Goal: Task Accomplishment & Management: Use online tool/utility

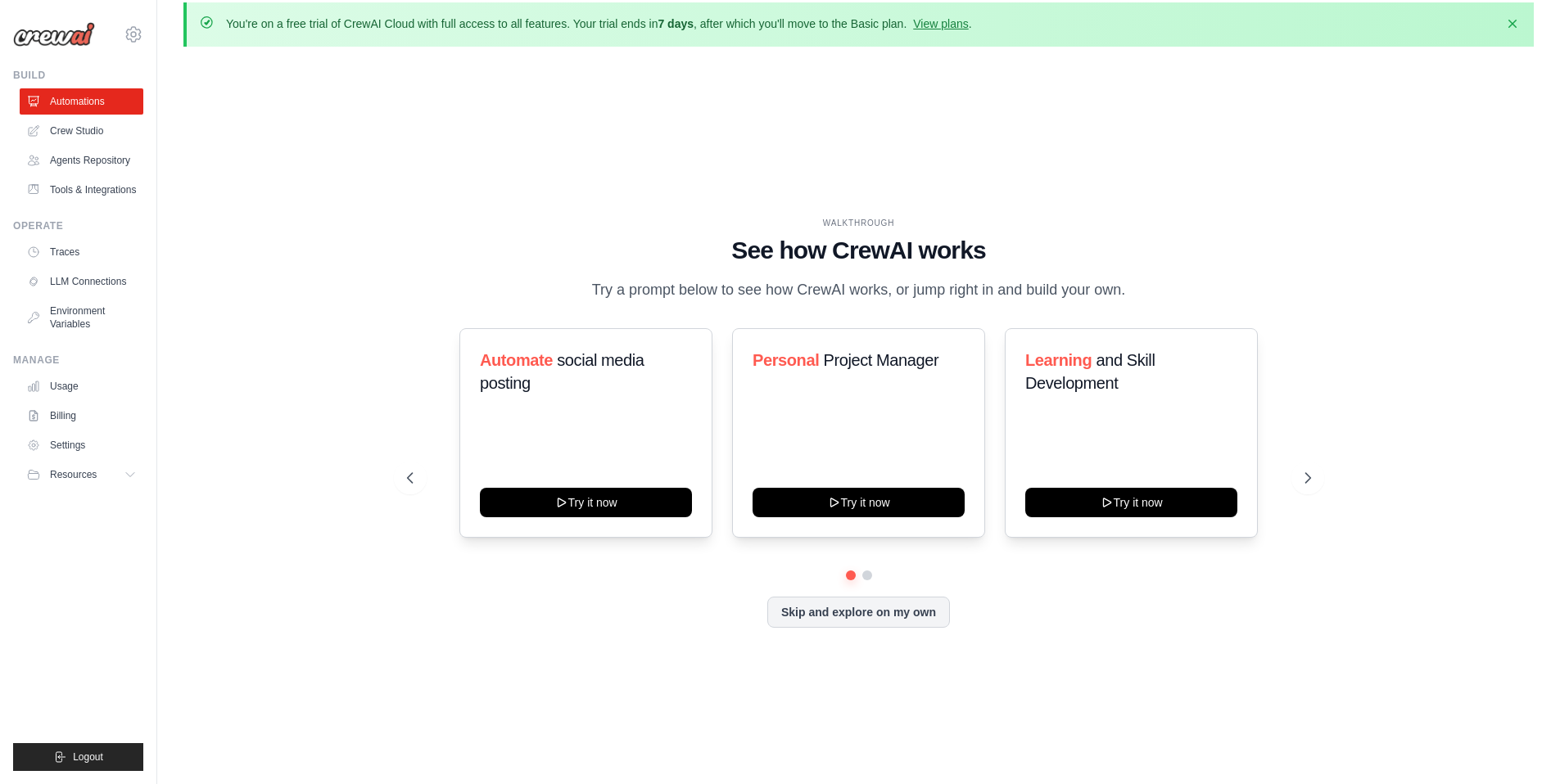
scroll to position [56, 0]
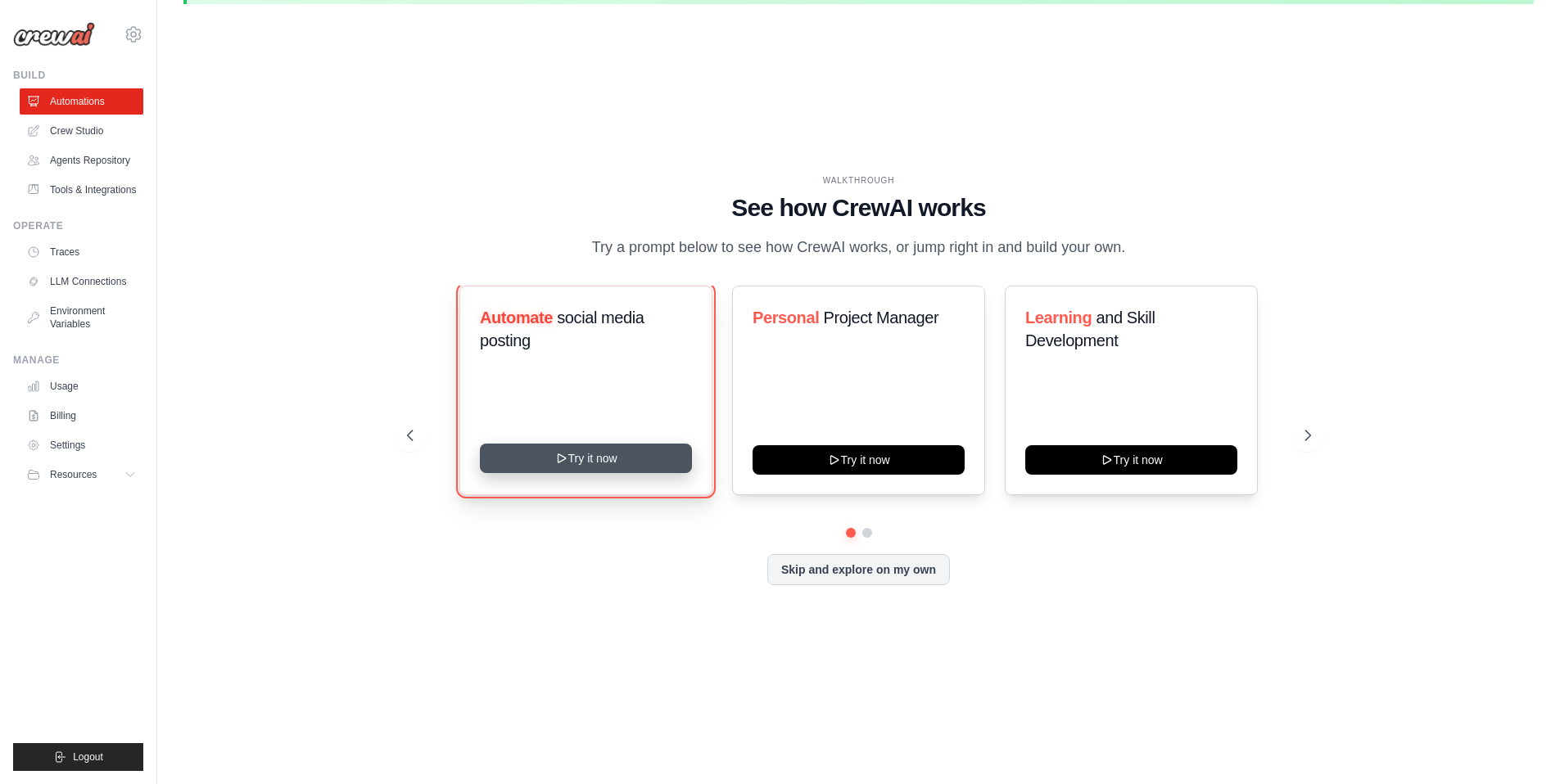
click at [609, 462] on button "Try it now" at bounding box center [585, 458] width 212 height 30
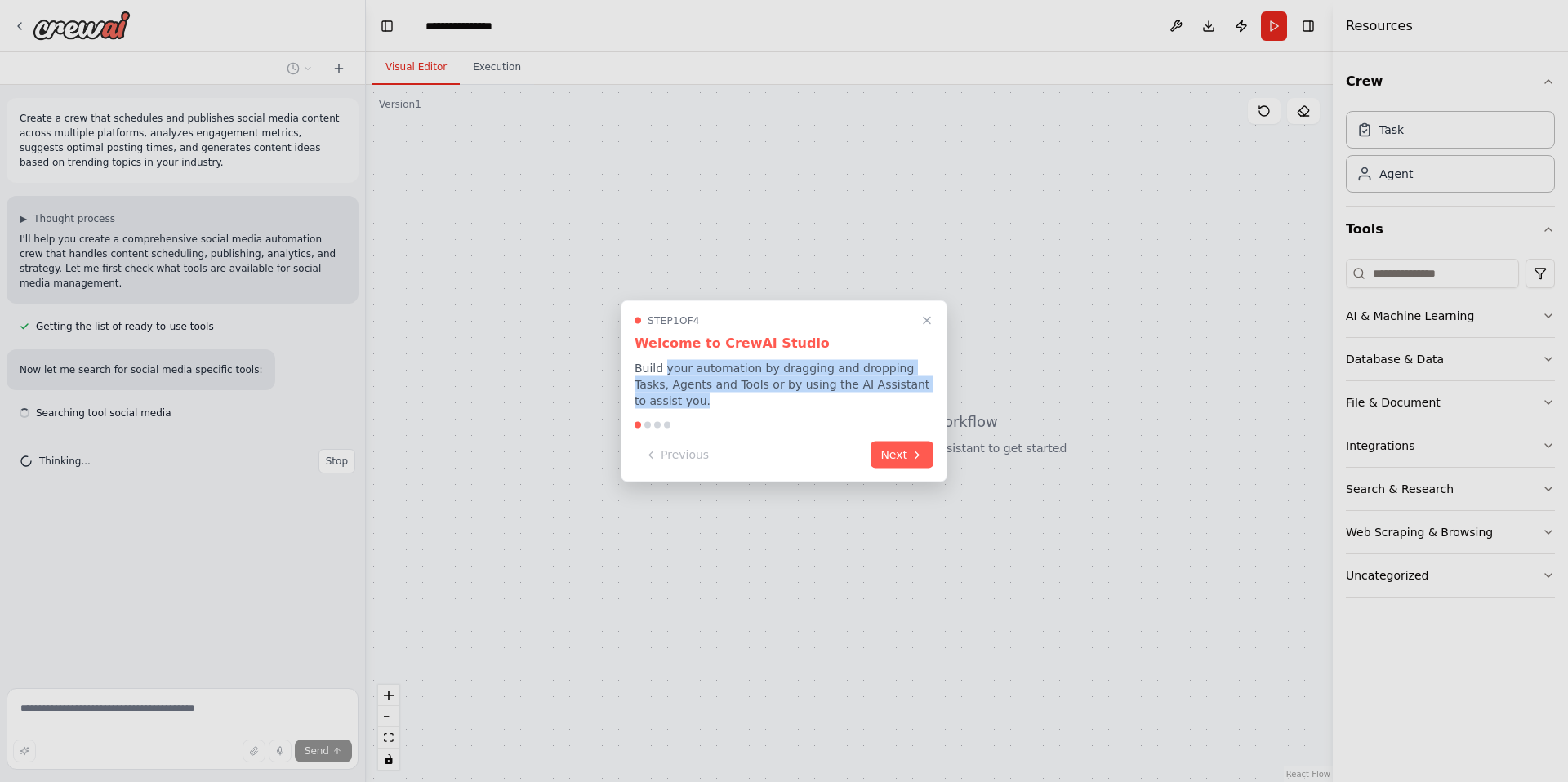
drag, startPoint x: 670, startPoint y: 370, endPoint x: 883, endPoint y: 401, distance: 215.2
click at [883, 401] on p "Build your automation by dragging and dropping Tasks, Agents and Tools or by us…" at bounding box center [784, 385] width 299 height 49
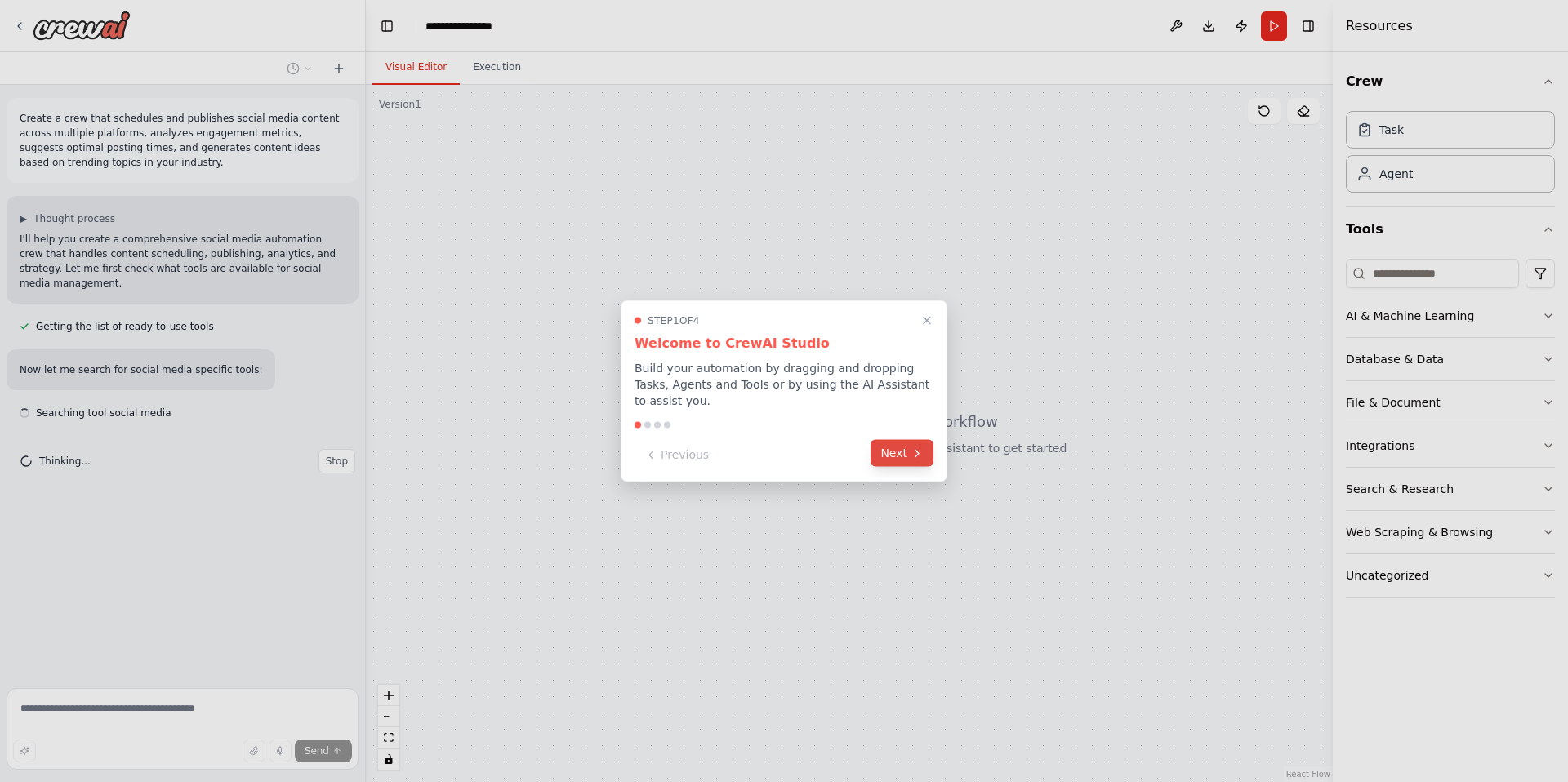
drag, startPoint x: 937, startPoint y: 460, endPoint x: 925, endPoint y: 460, distance: 12.0
click at [936, 460] on div "Step 1 of 4 Welcome to CrewAI Studio Build your automation by dragging and drop…" at bounding box center [784, 391] width 326 height 182
click at [907, 460] on button "Next" at bounding box center [902, 453] width 63 height 27
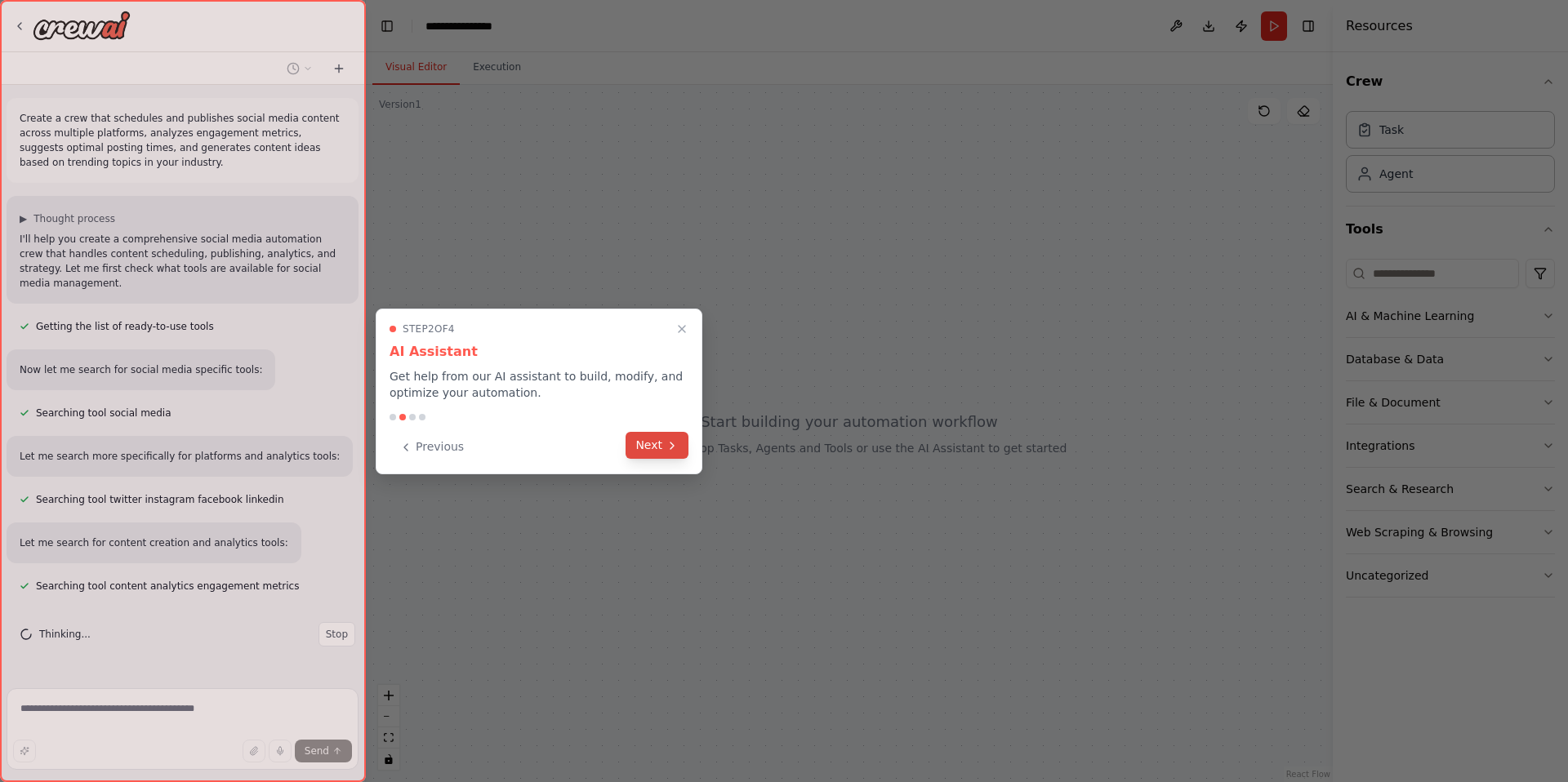
scroll to position [23, 0]
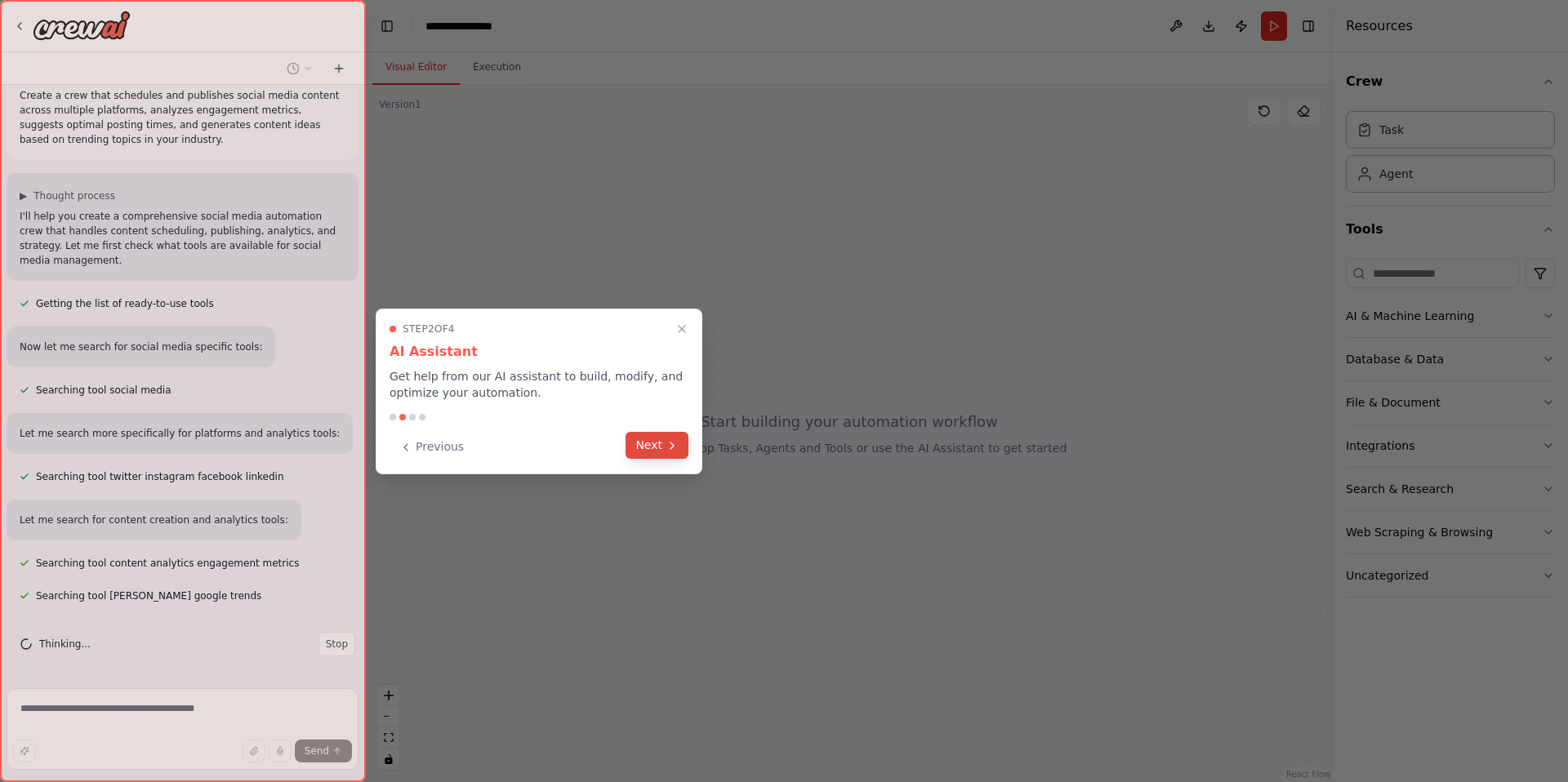
click at [655, 446] on button "Next" at bounding box center [657, 445] width 63 height 27
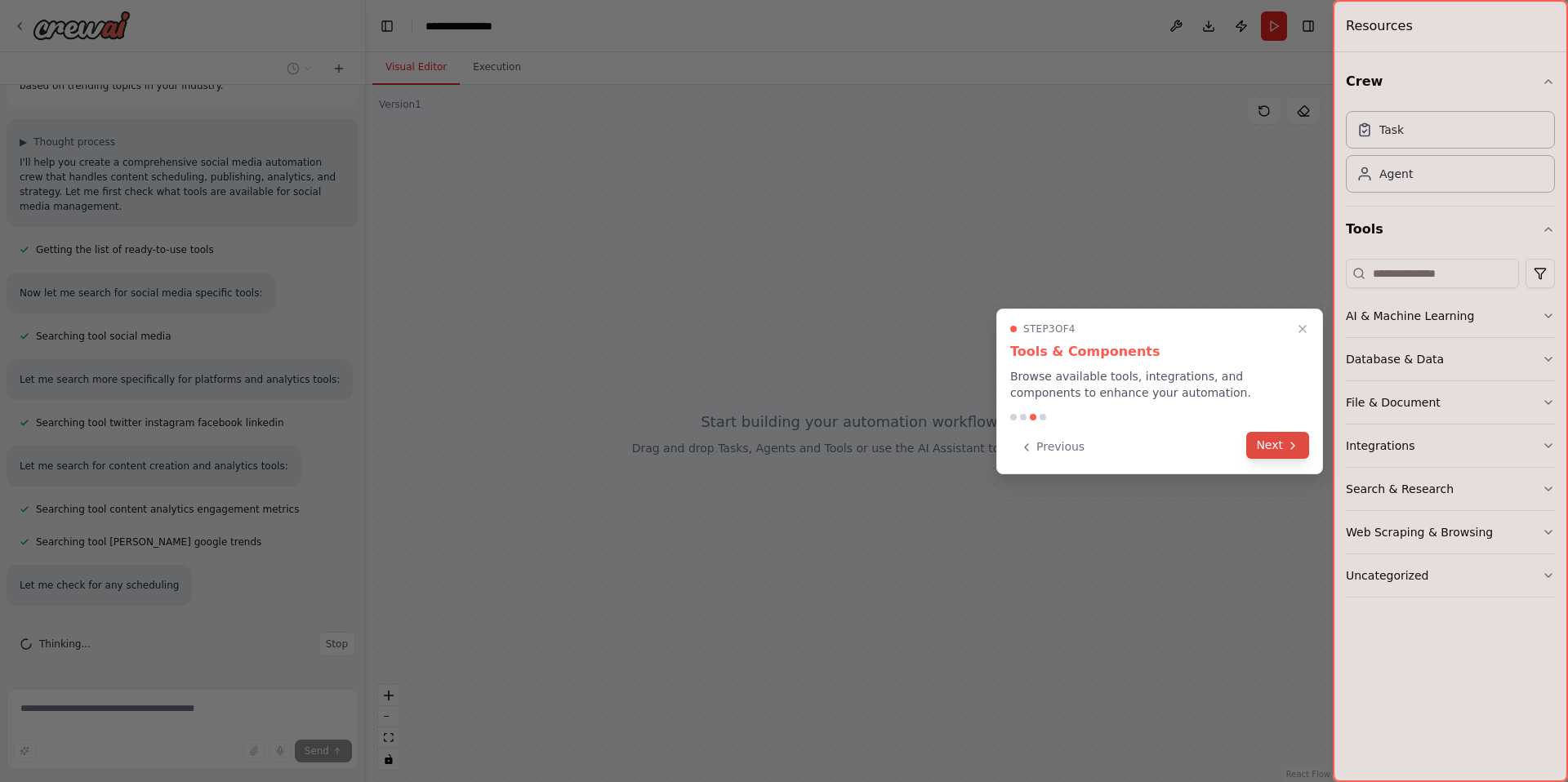
scroll to position [109, 0]
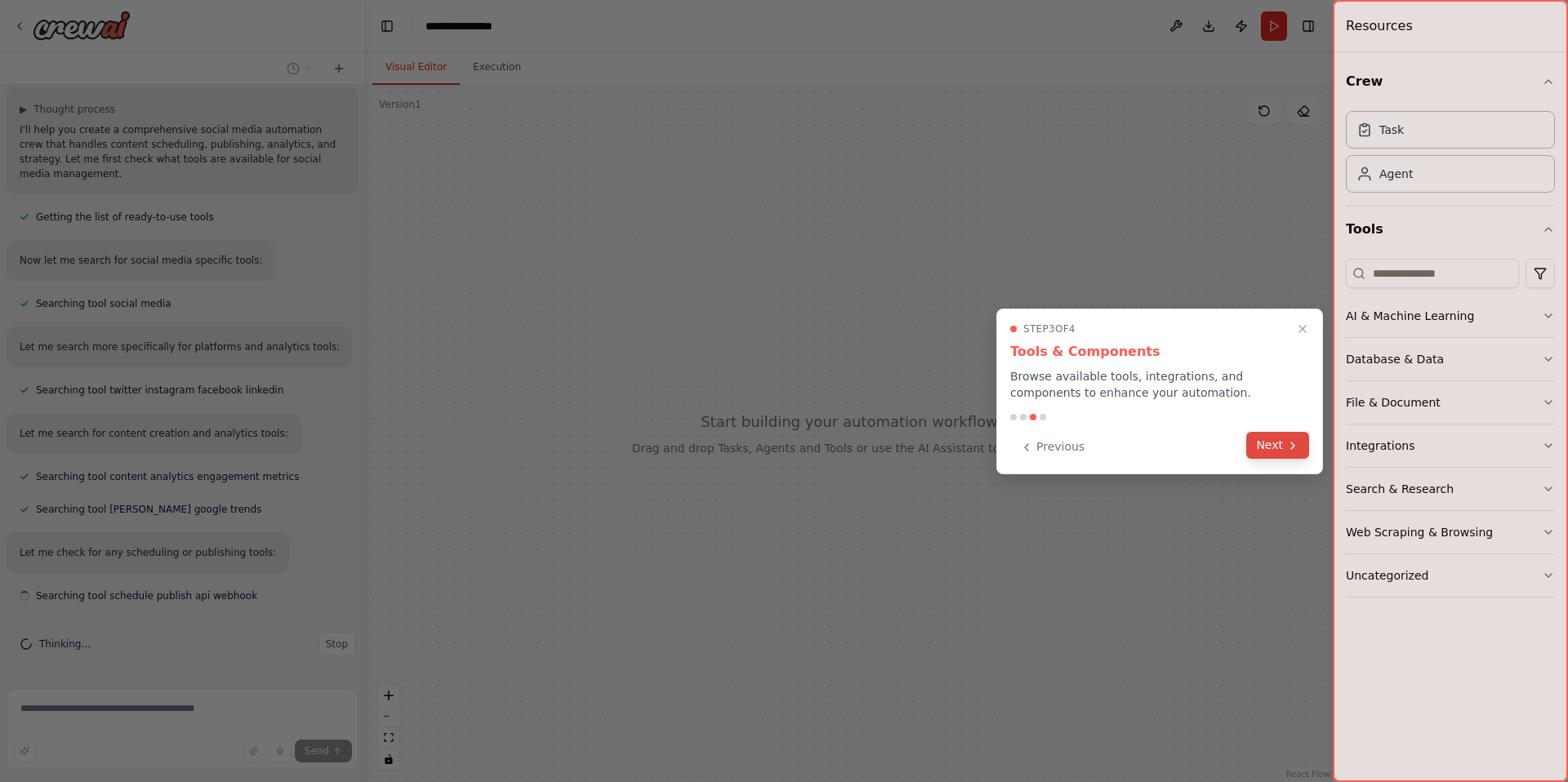
click at [1250, 455] on button "Next" at bounding box center [1277, 445] width 63 height 27
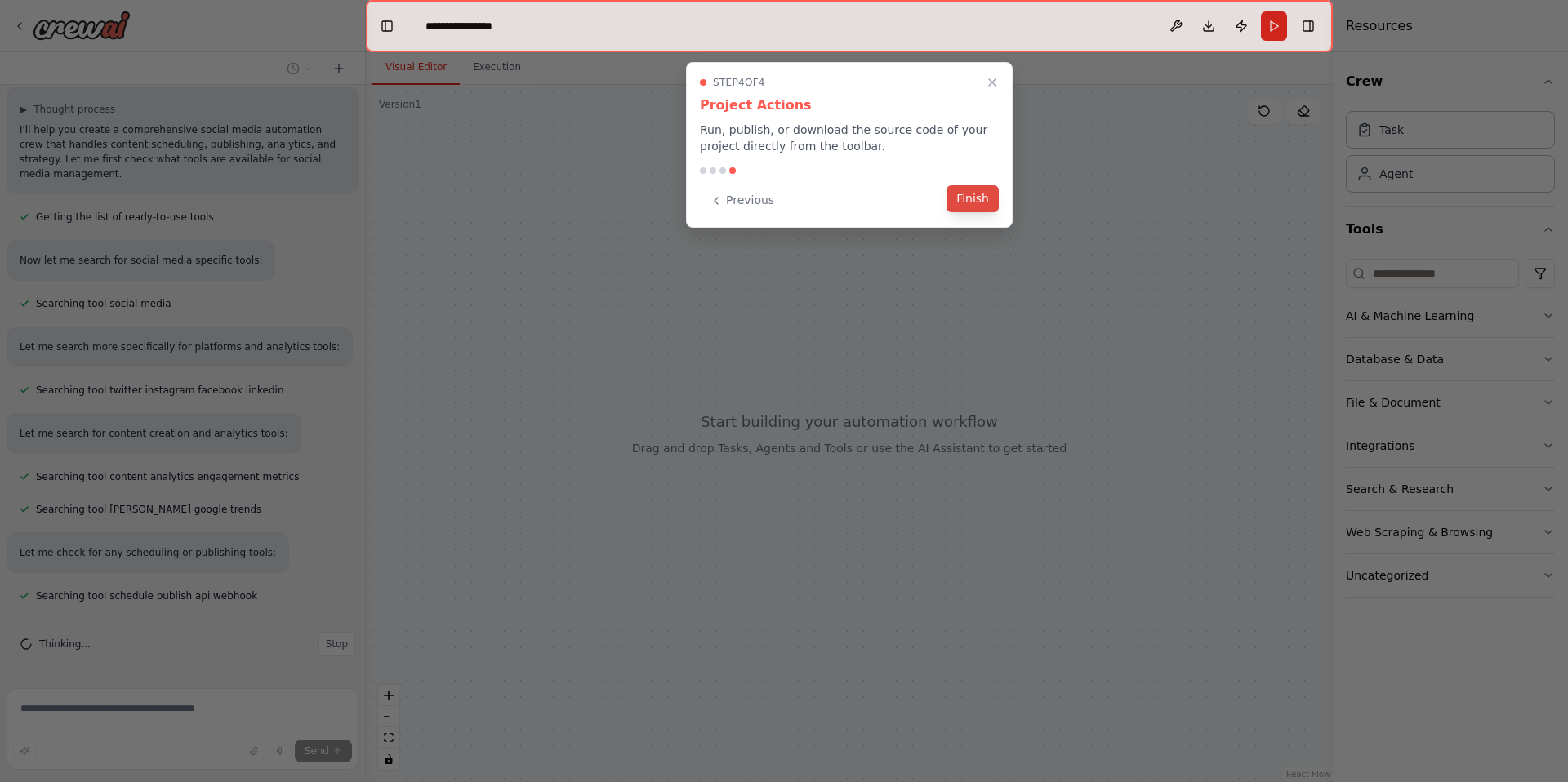
click at [975, 197] on button "Finish" at bounding box center [972, 198] width 52 height 27
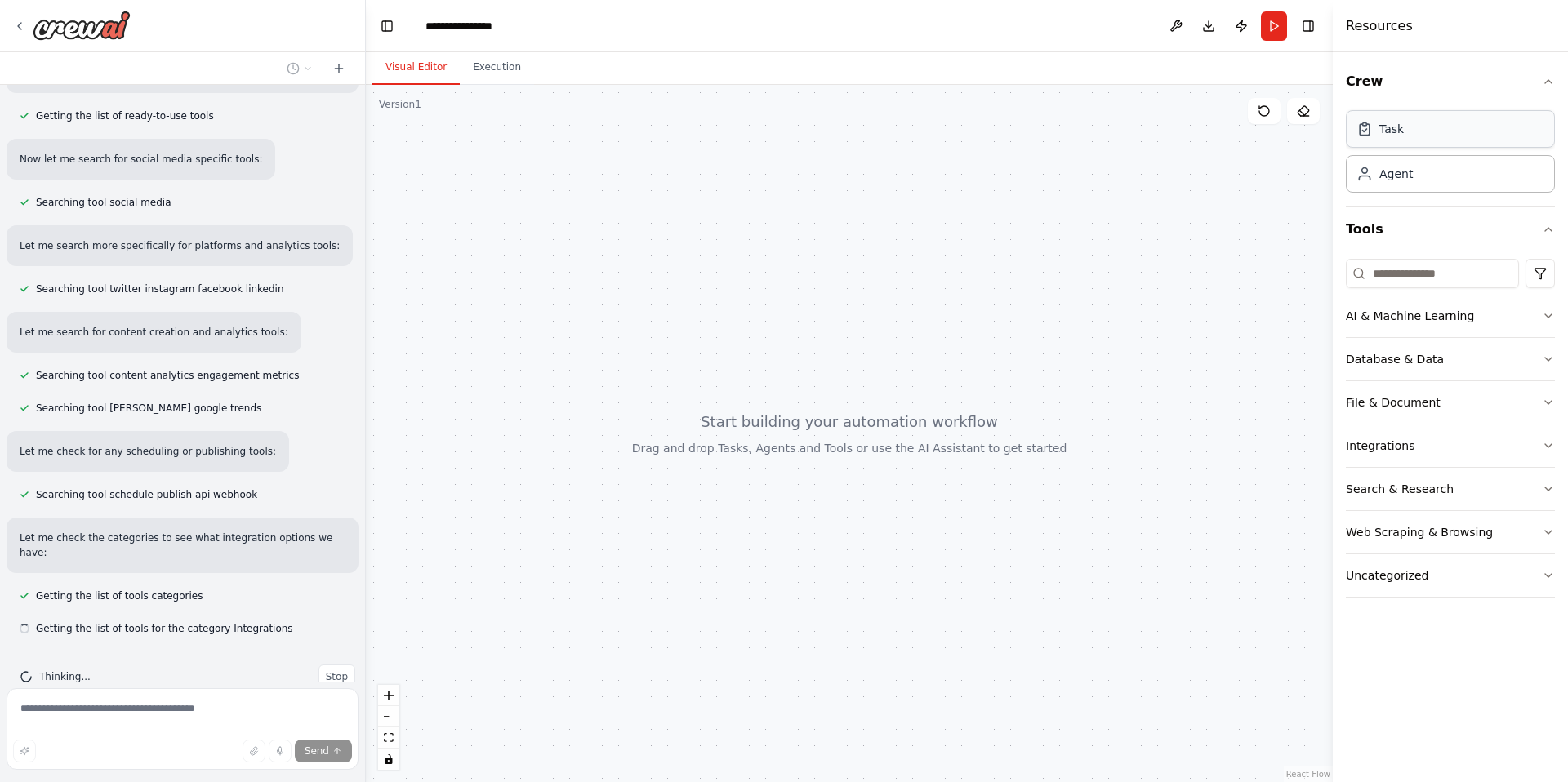
scroll to position [244, 0]
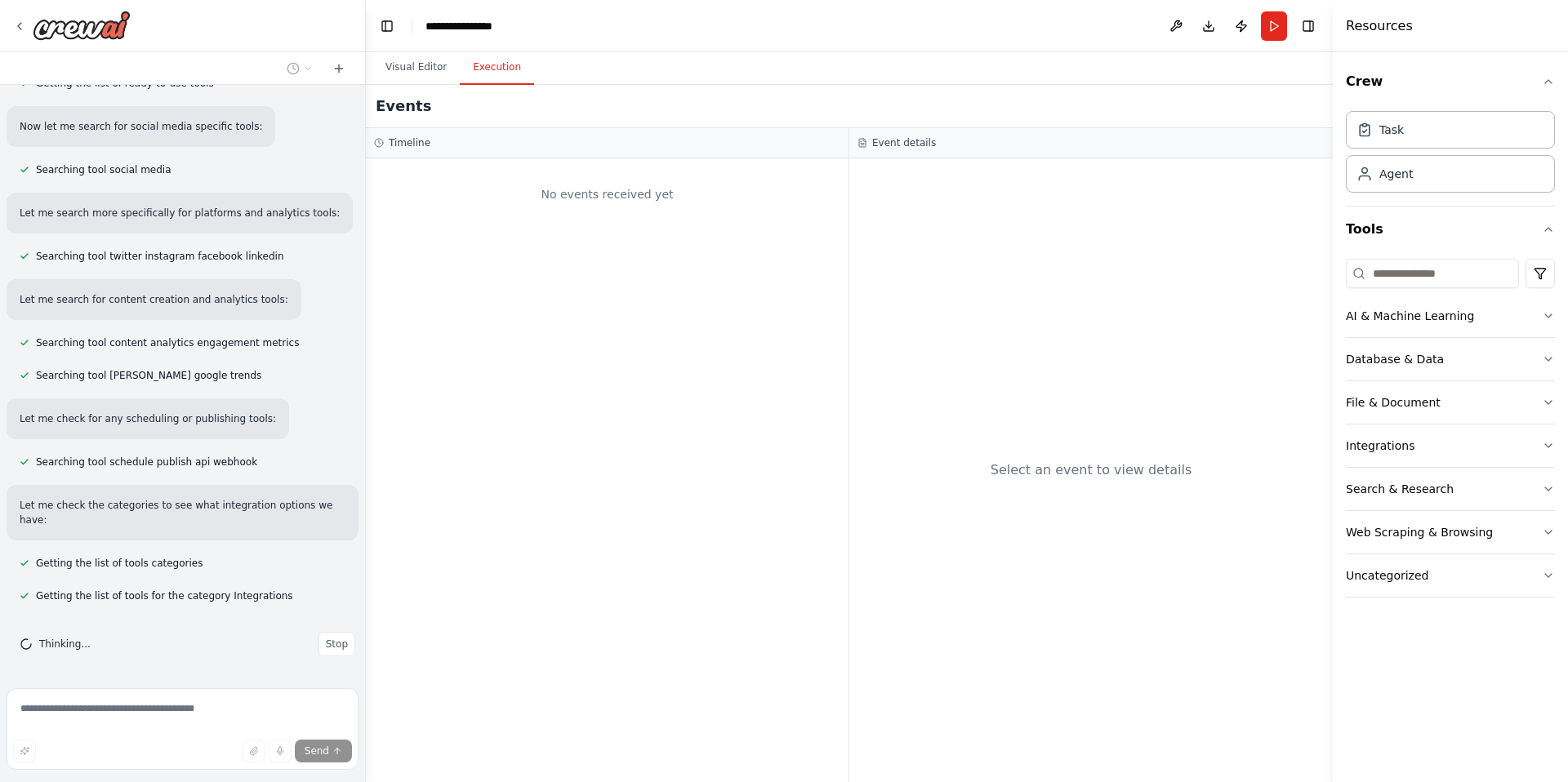
click at [494, 70] on button "Execution" at bounding box center [497, 68] width 75 height 34
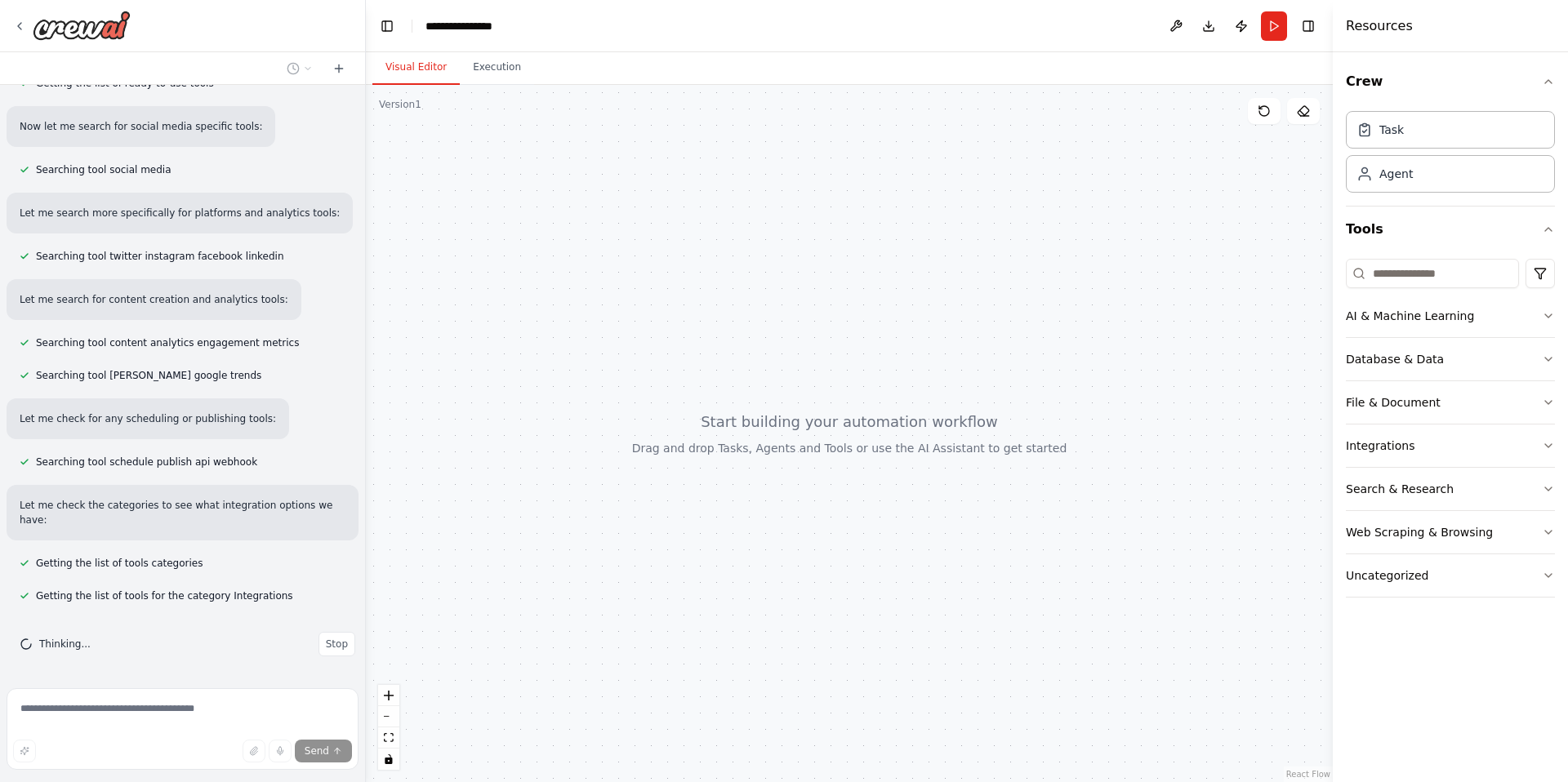
click at [409, 70] on button "Visual Editor" at bounding box center [416, 68] width 87 height 34
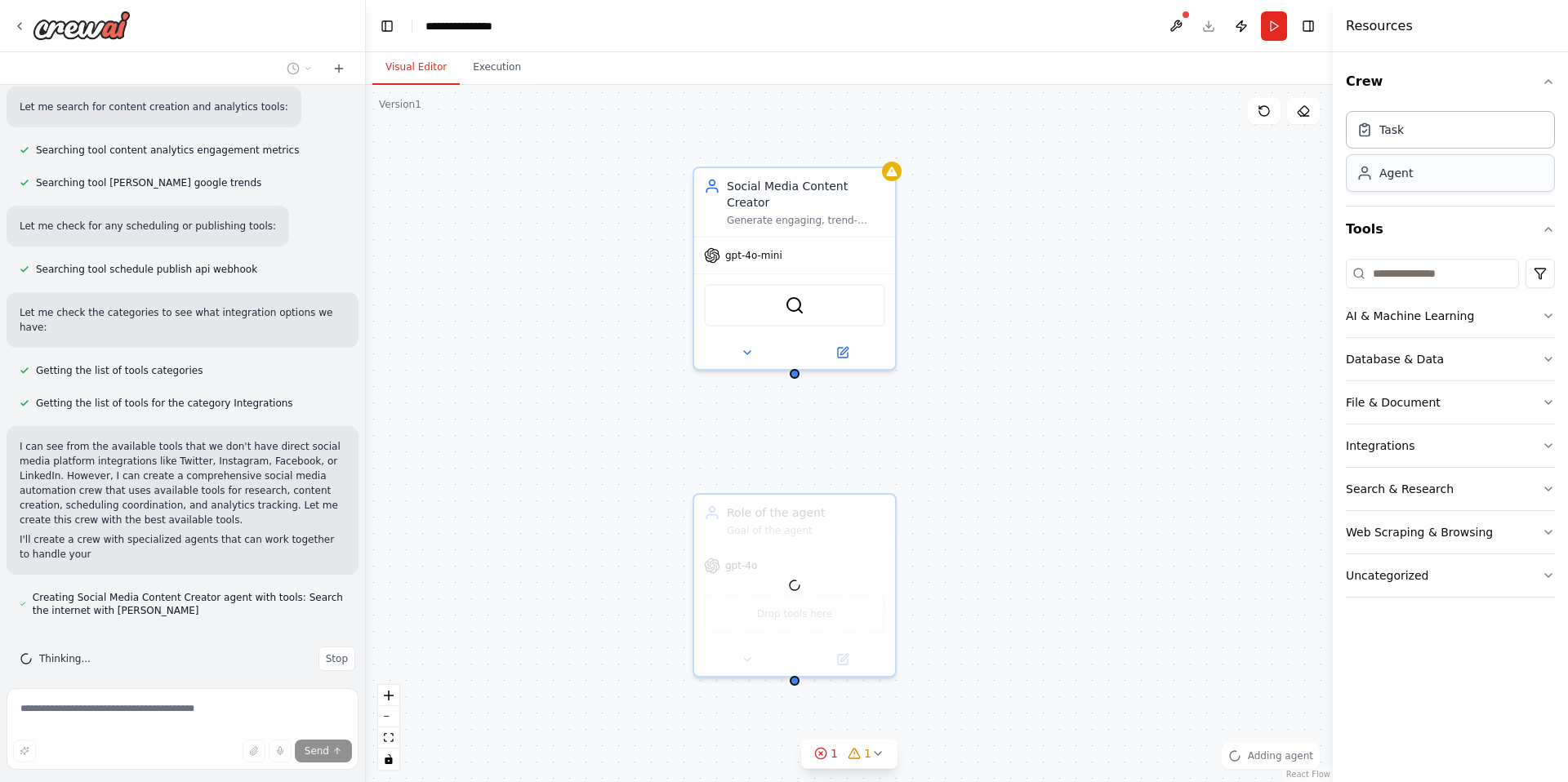
scroll to position [451, 0]
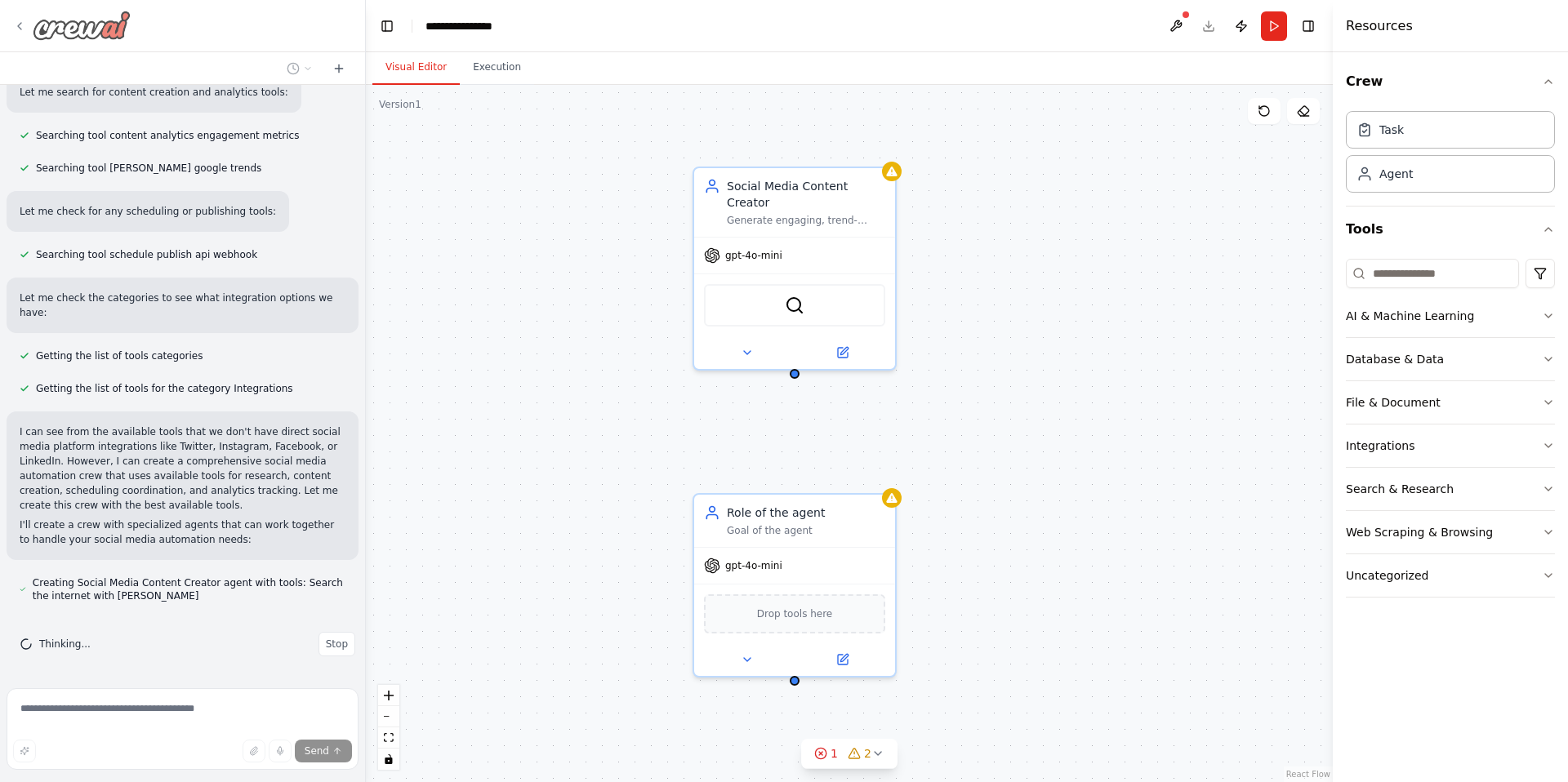
click at [19, 27] on icon at bounding box center [19, 26] width 13 height 13
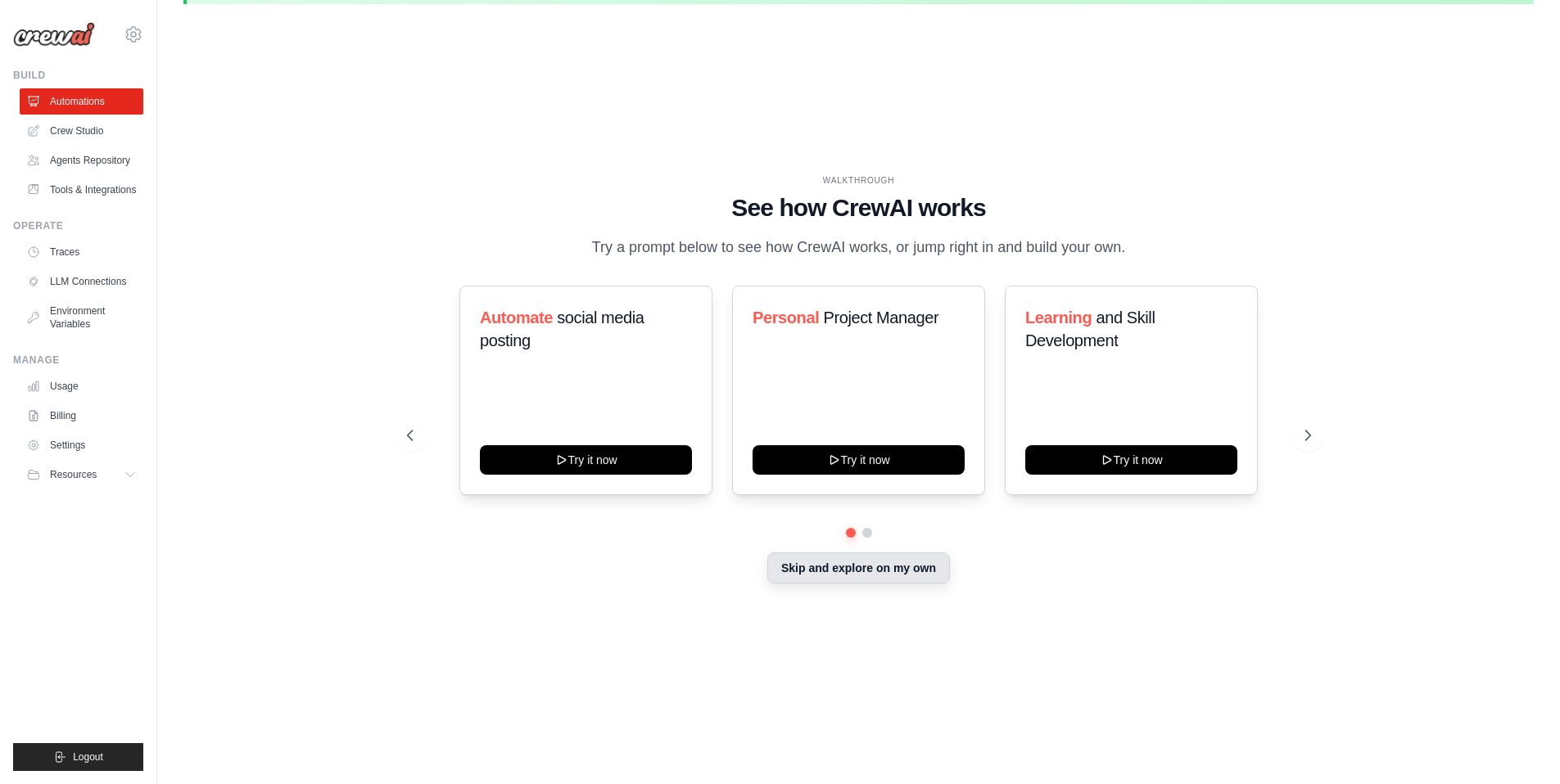
click at [822, 574] on button "Skip and explore on my own" at bounding box center [858, 568] width 182 height 32
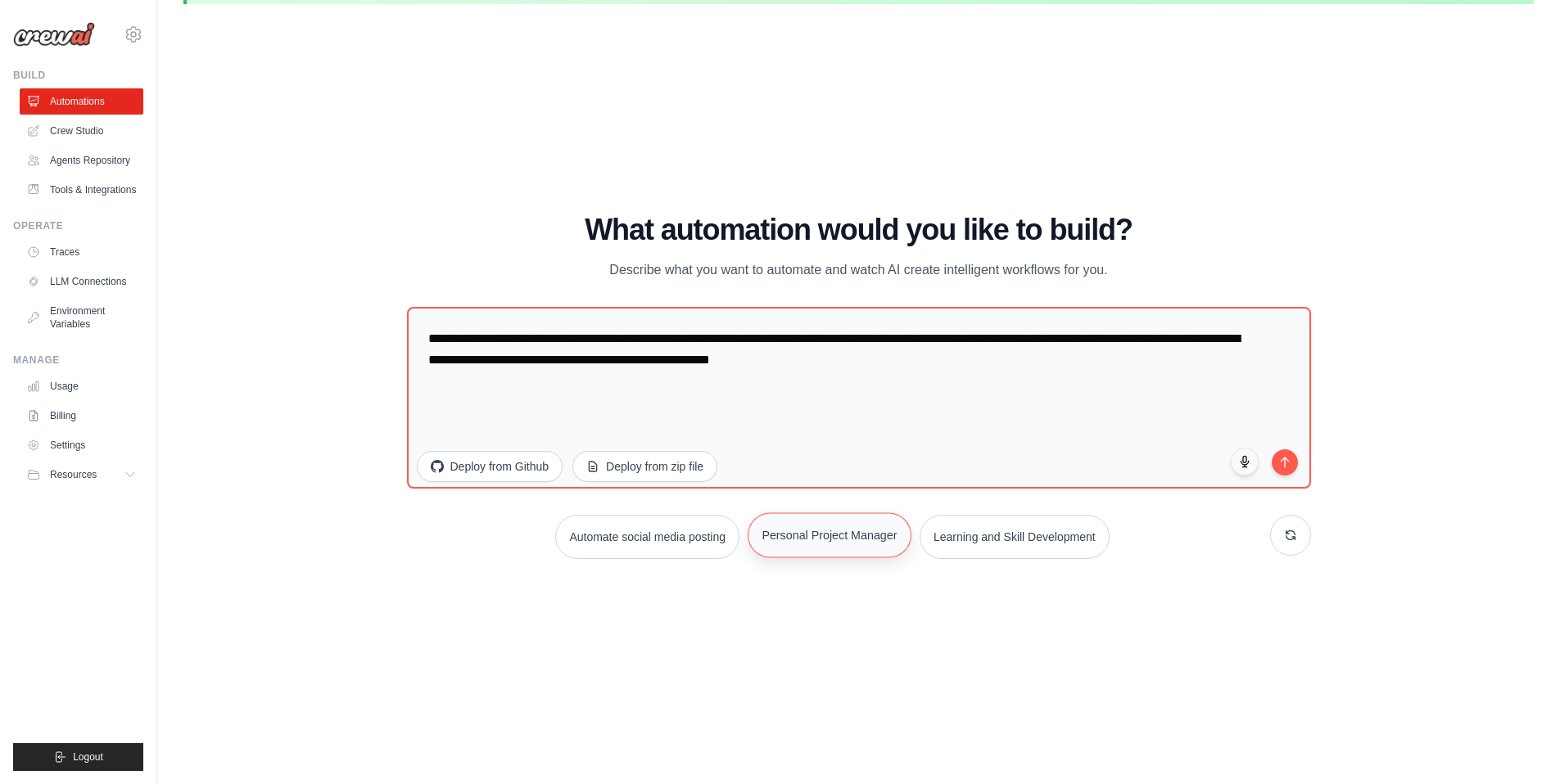
click at [786, 542] on button "Personal Project Manager" at bounding box center [830, 535] width 164 height 45
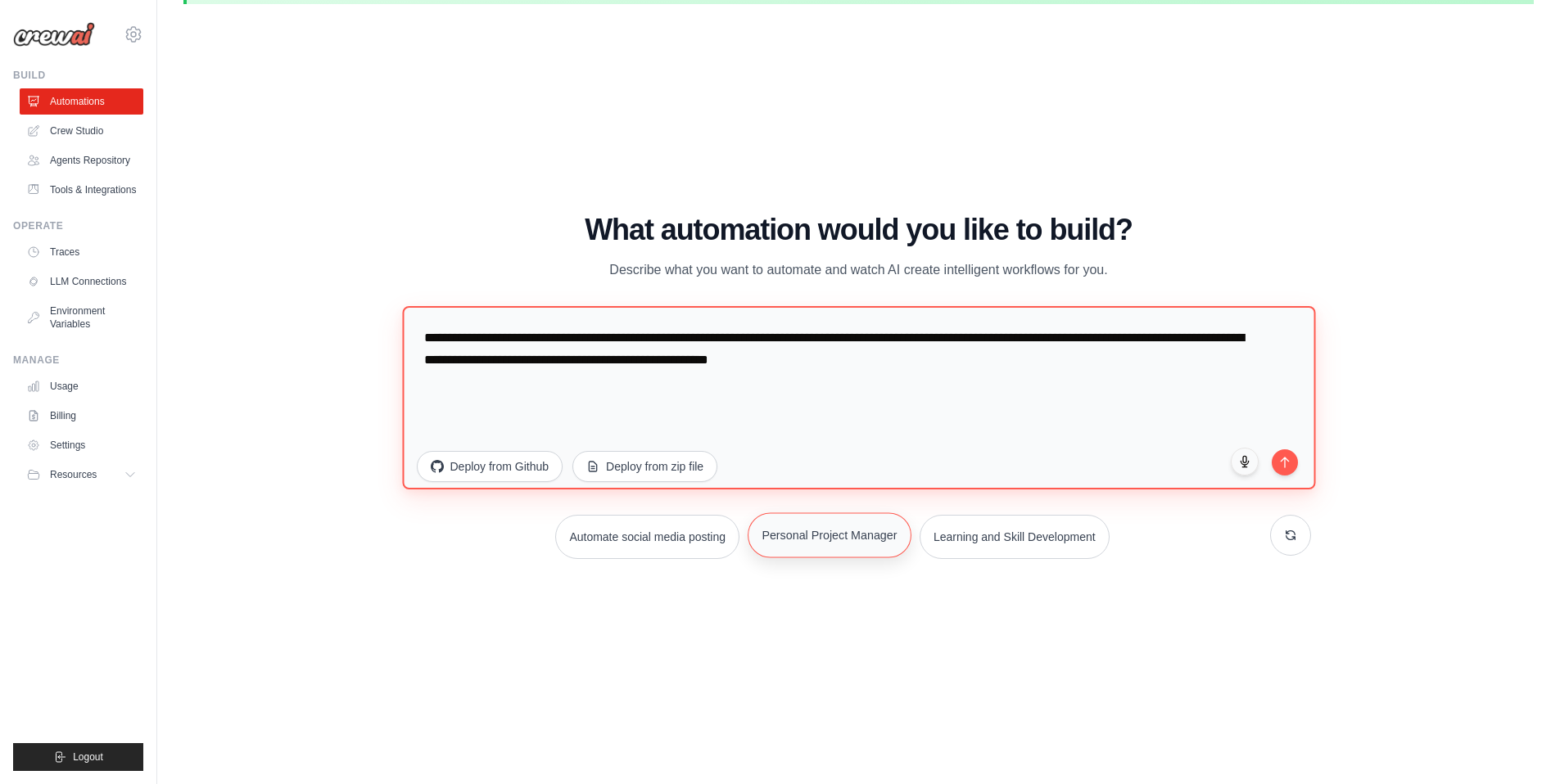
type textarea "**********"
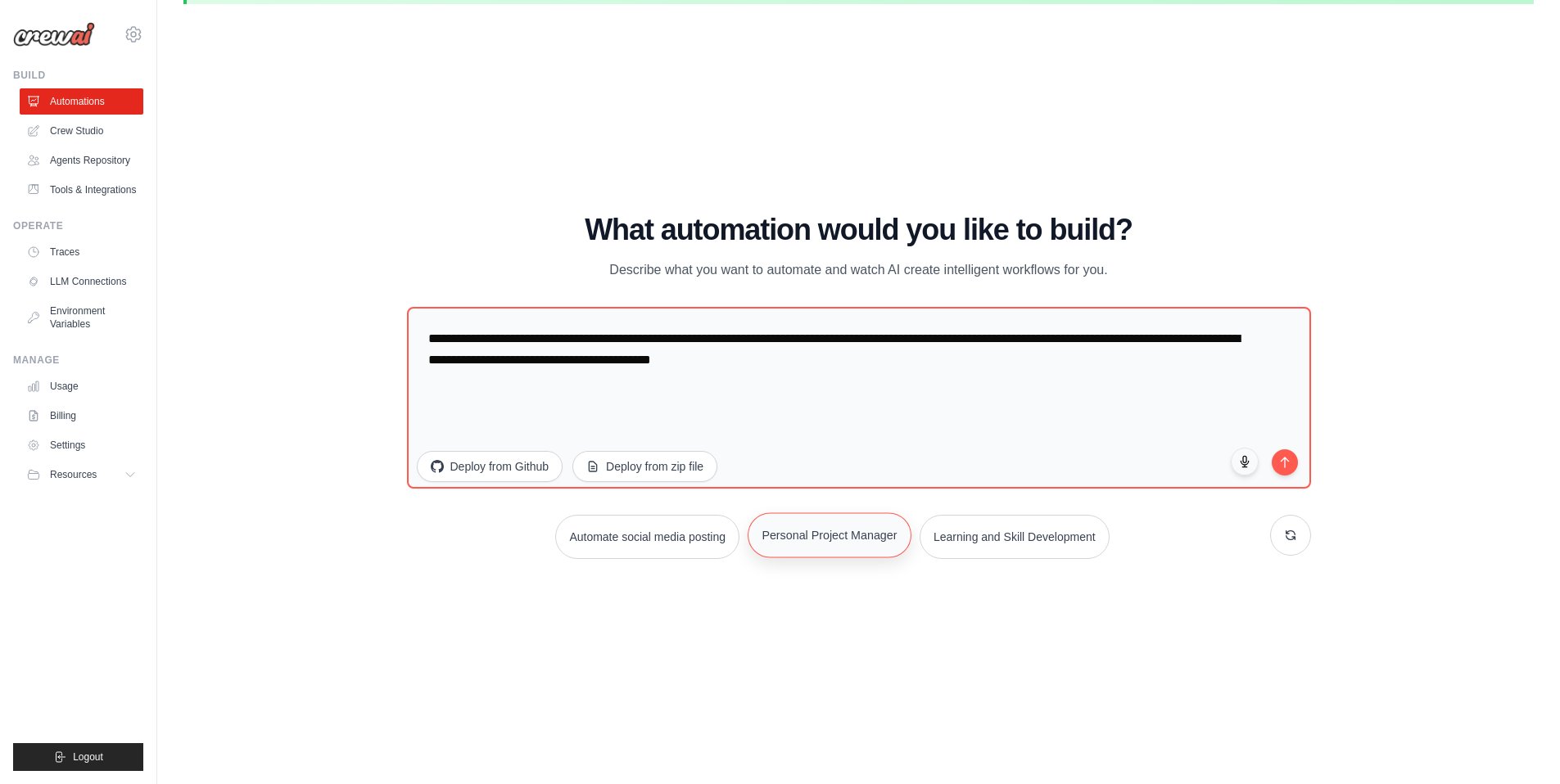
click at [785, 542] on button "Personal Project Manager" at bounding box center [830, 535] width 164 height 45
drag, startPoint x: 457, startPoint y: 345, endPoint x: 840, endPoint y: 370, distance: 383.8
click at [840, 370] on textarea "**********" at bounding box center [859, 398] width 905 height 182
click at [606, 400] on textarea "**********" at bounding box center [859, 398] width 905 height 182
click at [1286, 460] on icon "submit" at bounding box center [1285, 459] width 14 height 14
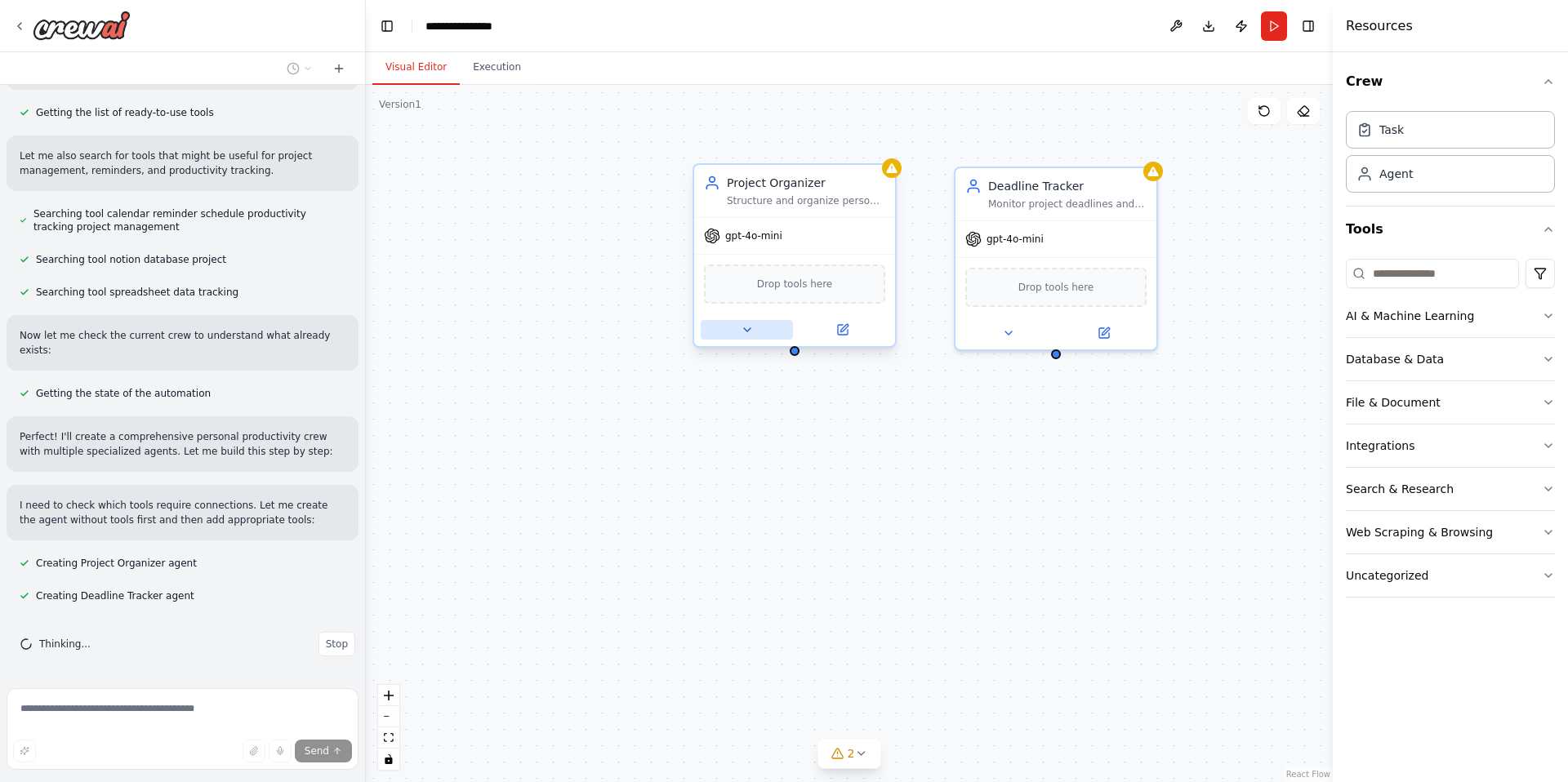
scroll to position [217, 0]
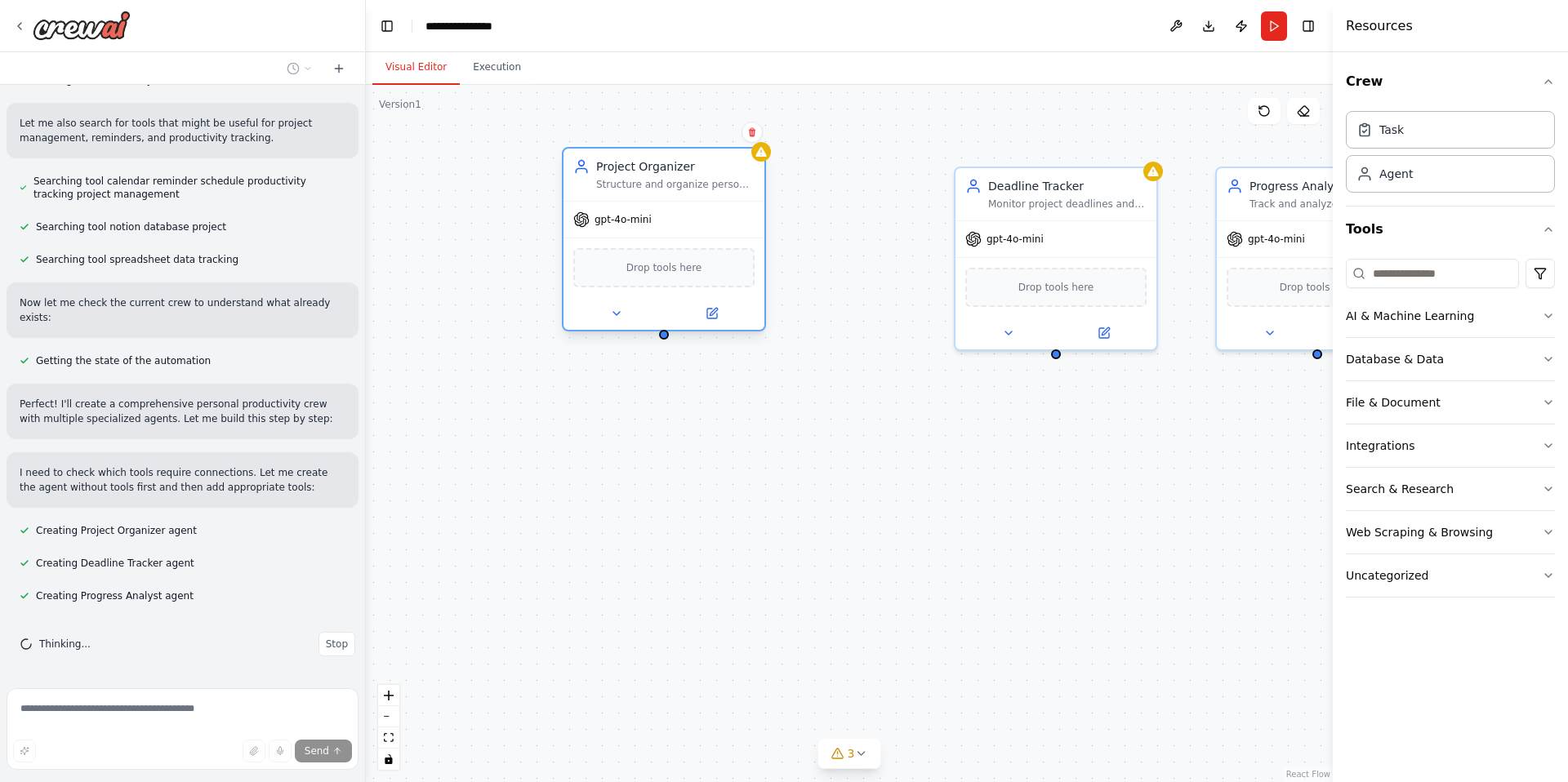
drag, startPoint x: 795, startPoint y: 187, endPoint x: 588, endPoint y: 166, distance: 208.1
click at [596, 166] on div "Project Organizer" at bounding box center [675, 166] width 158 height 17
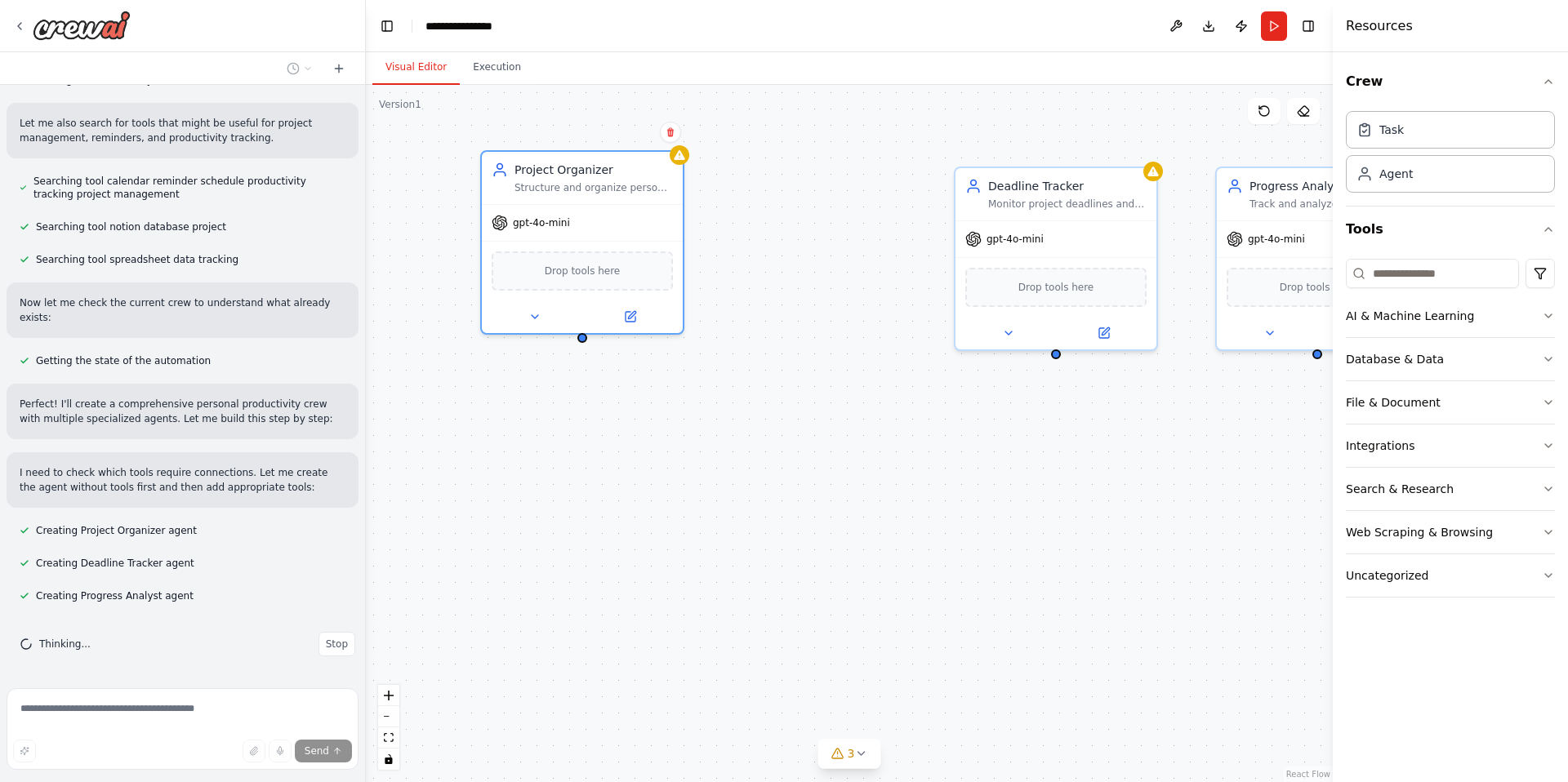
scroll to position [250, 0]
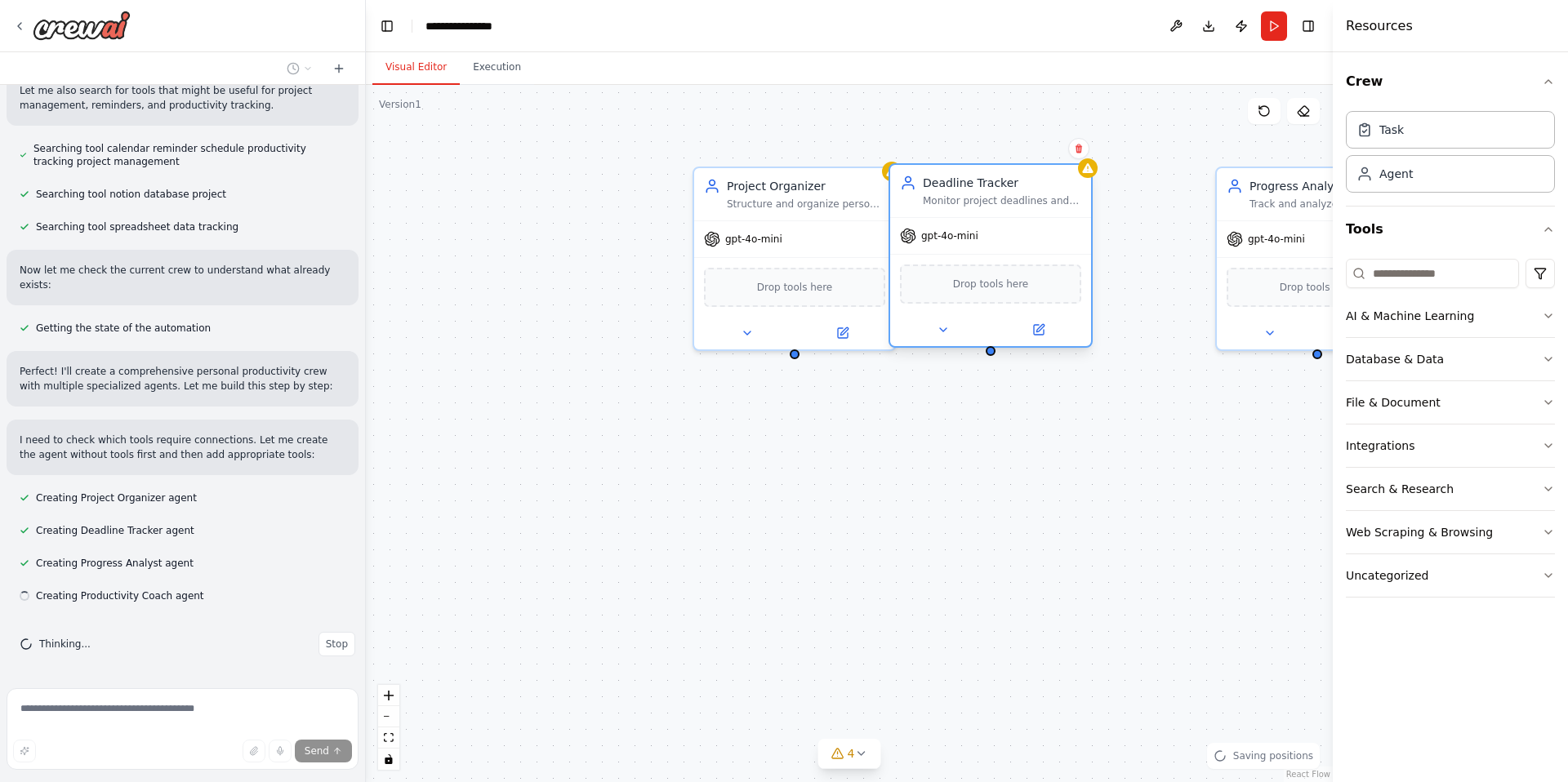
drag, startPoint x: 1036, startPoint y: 183, endPoint x: 960, endPoint y: 183, distance: 76.0
click at [960, 183] on div "Deadline Tracker" at bounding box center [1001, 183] width 158 height 17
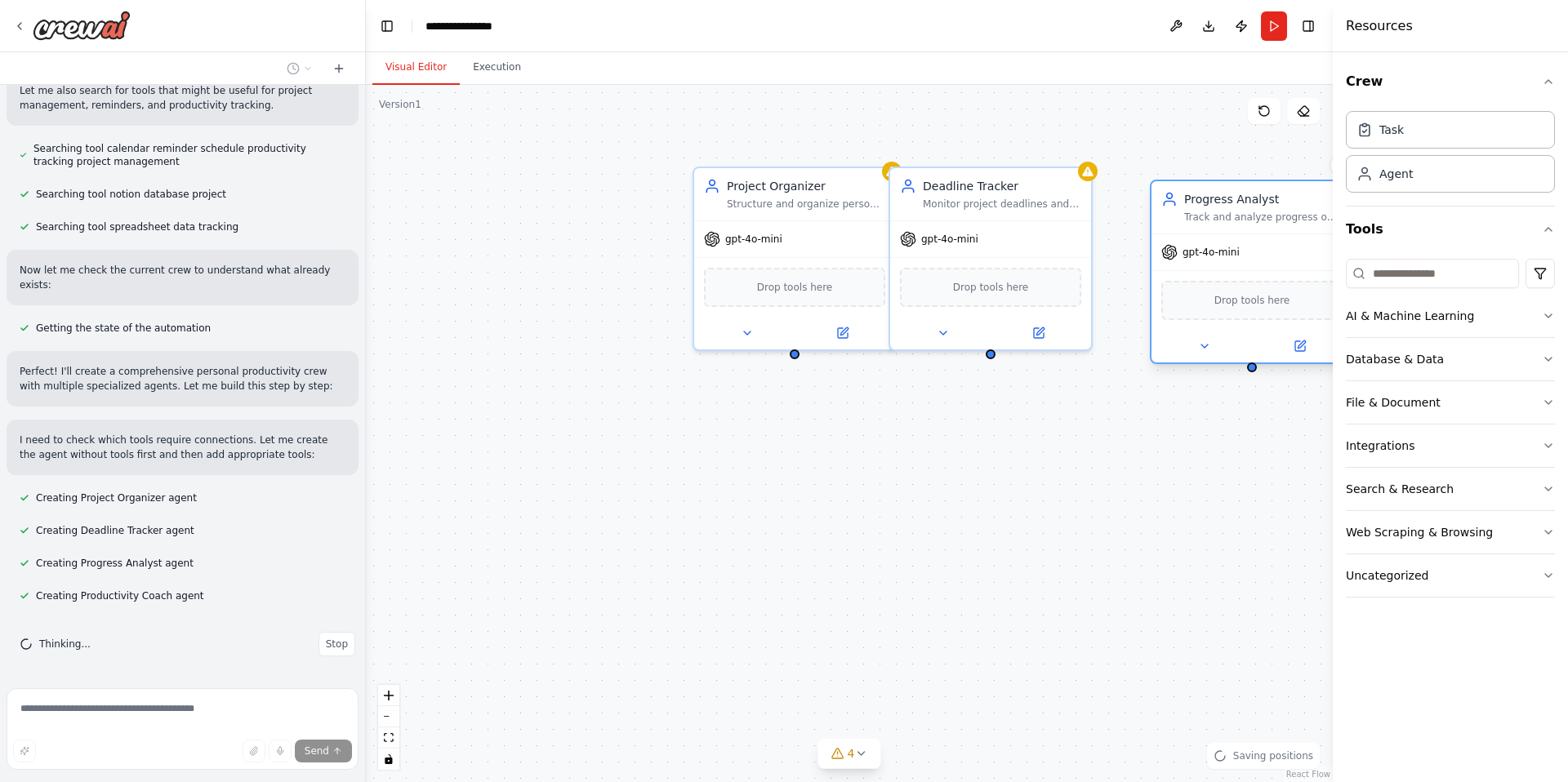
drag, startPoint x: 1263, startPoint y: 189, endPoint x: 1134, endPoint y: 208, distance: 130.4
click at [1184, 208] on div "Progress Analyst Track and analyze progress on personal goals for {user_name}, …" at bounding box center [1262, 206] width 158 height 32
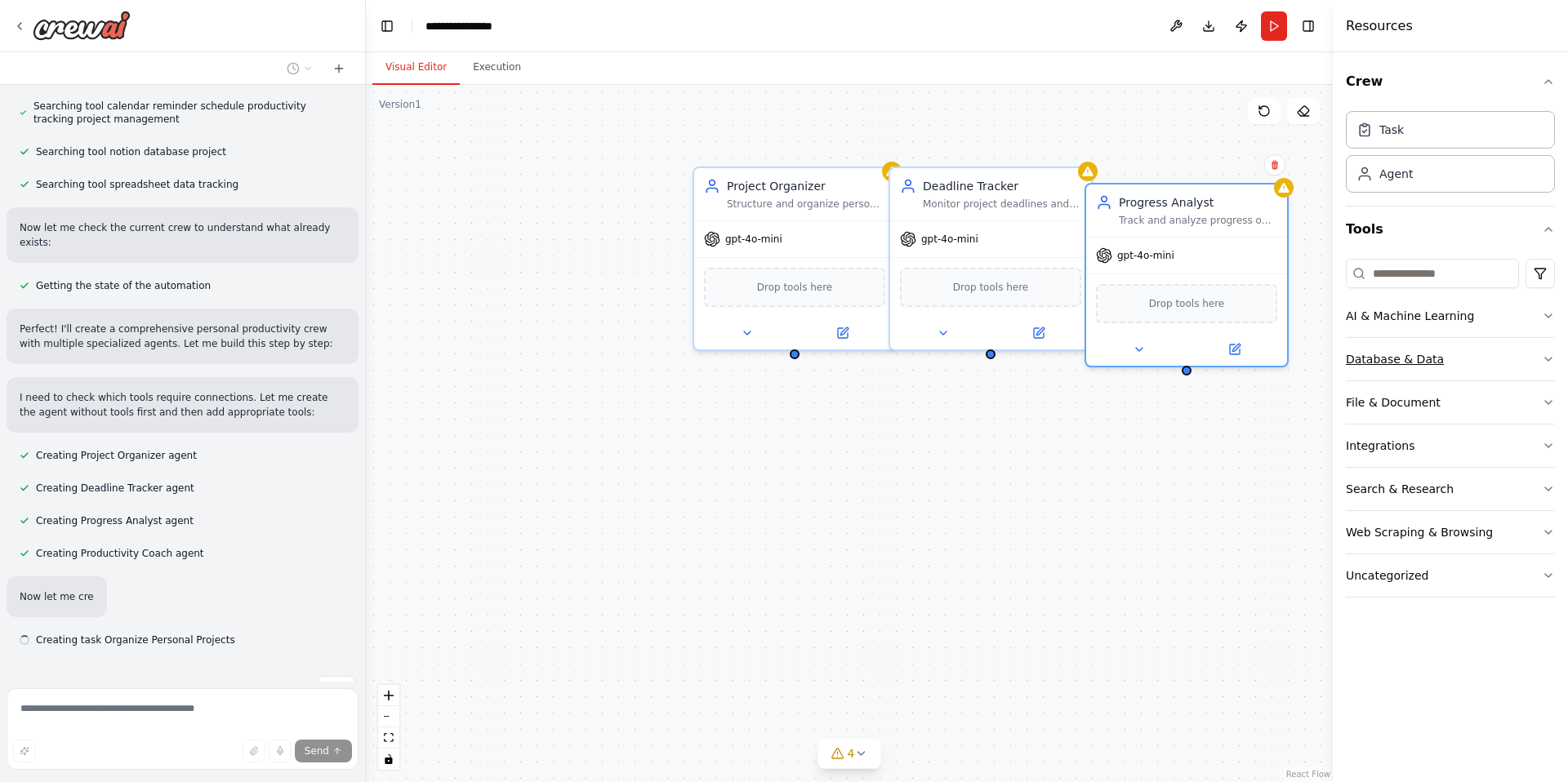
scroll to position [336, 0]
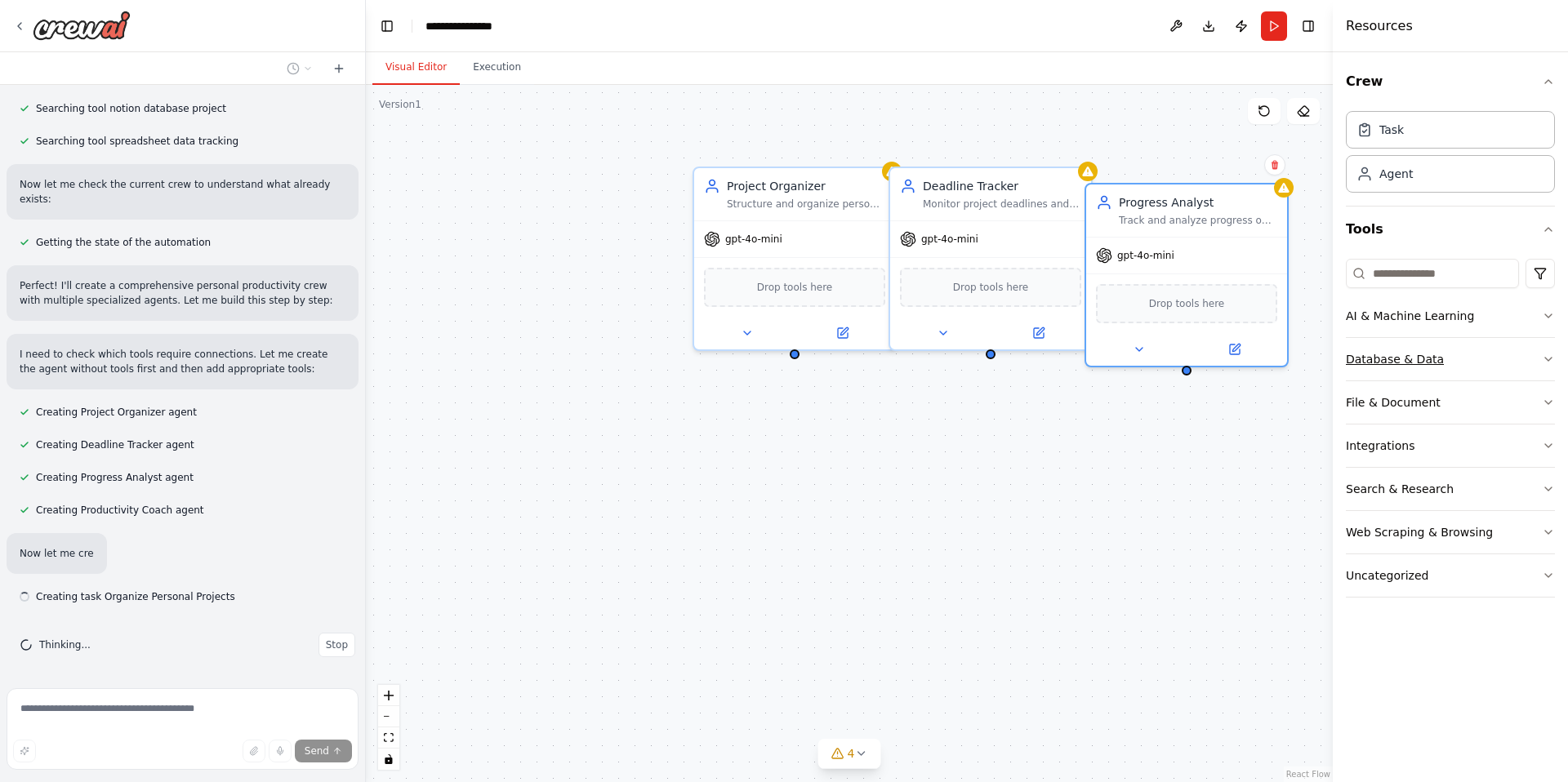
click at [1540, 359] on button "Database & Data" at bounding box center [1450, 359] width 209 height 42
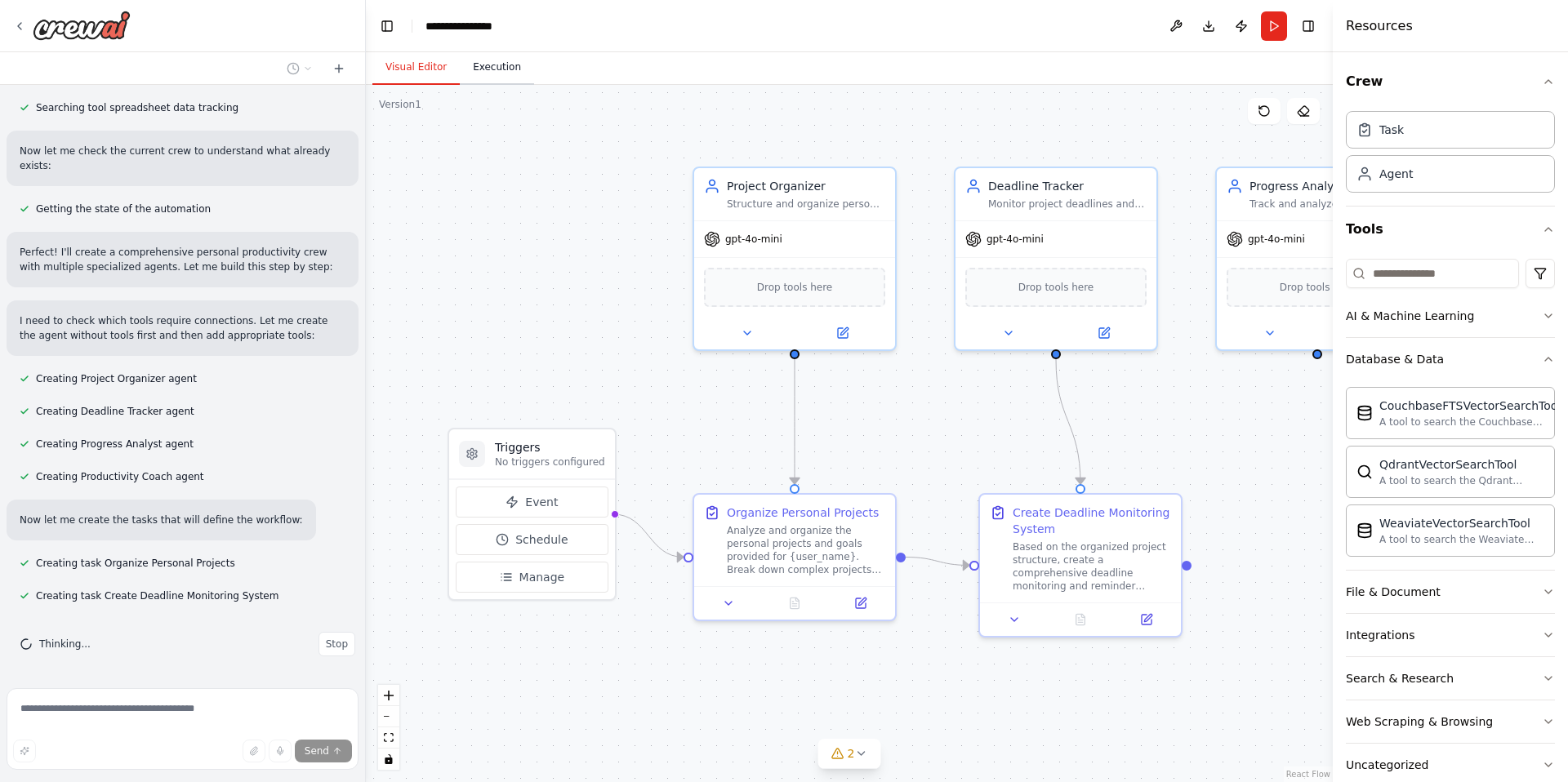
scroll to position [402, 0]
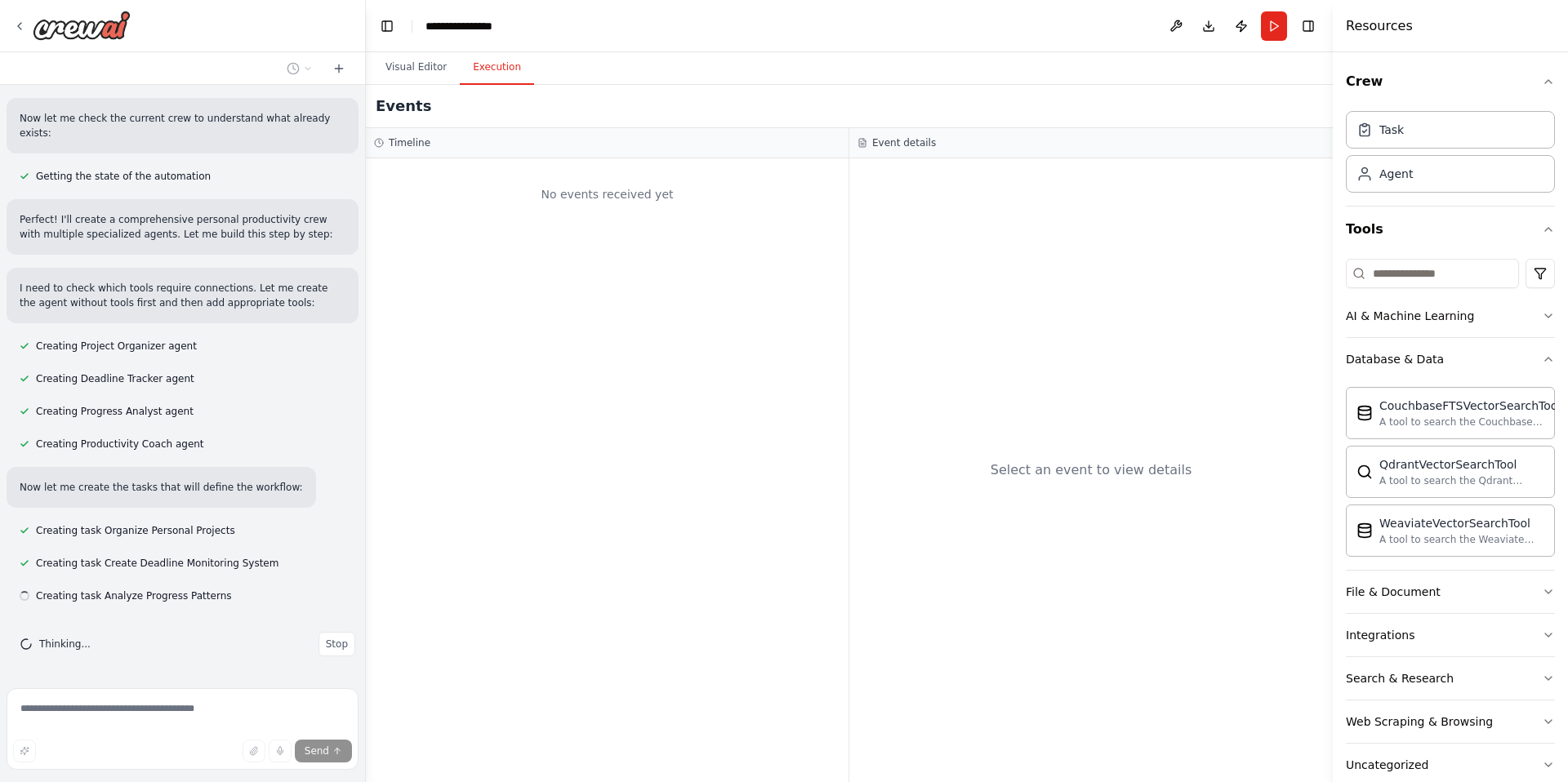
click at [486, 73] on button "Execution" at bounding box center [497, 68] width 75 height 34
click at [403, 59] on button "Visual Editor" at bounding box center [416, 68] width 87 height 34
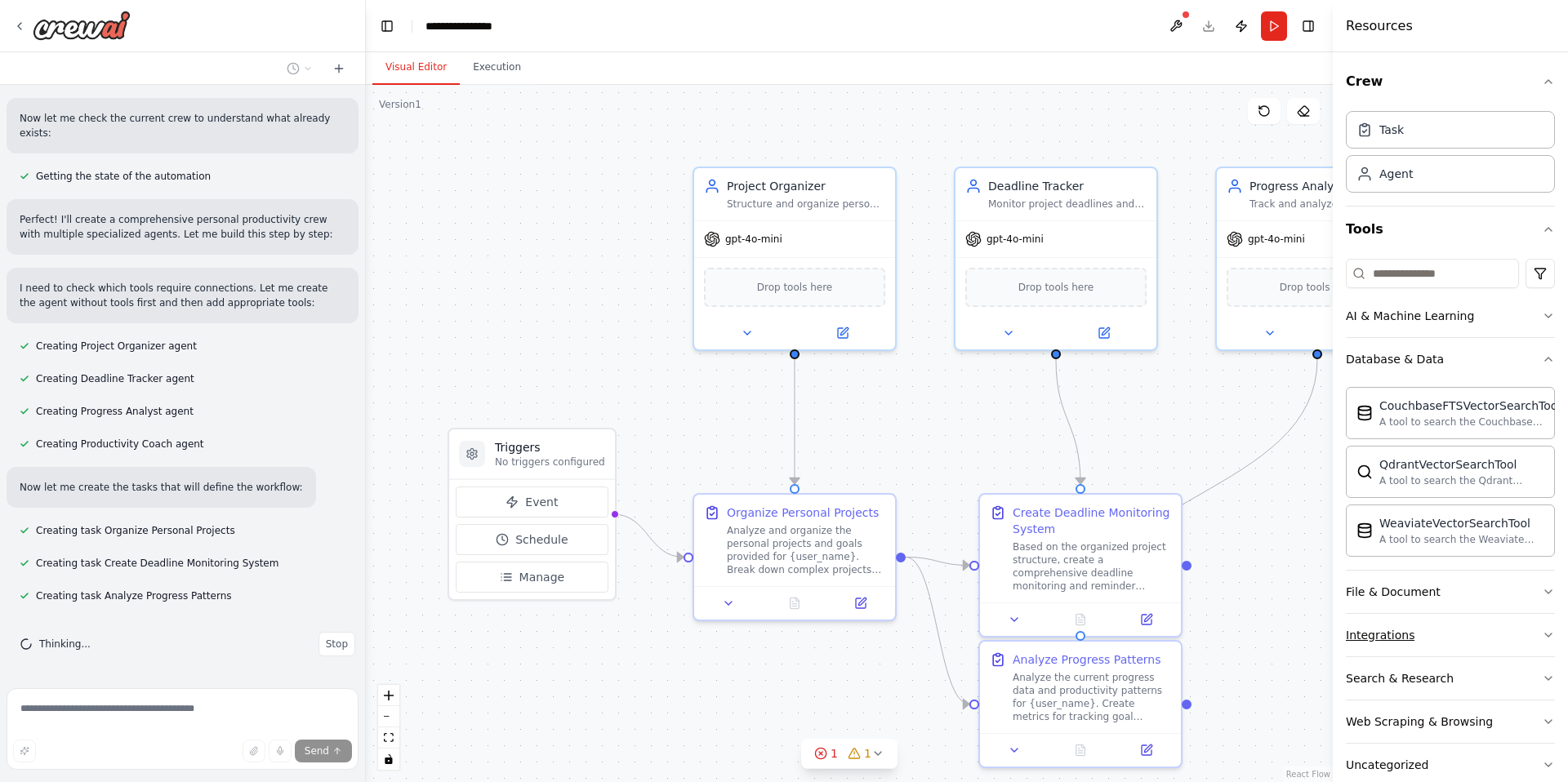
scroll to position [434, 0]
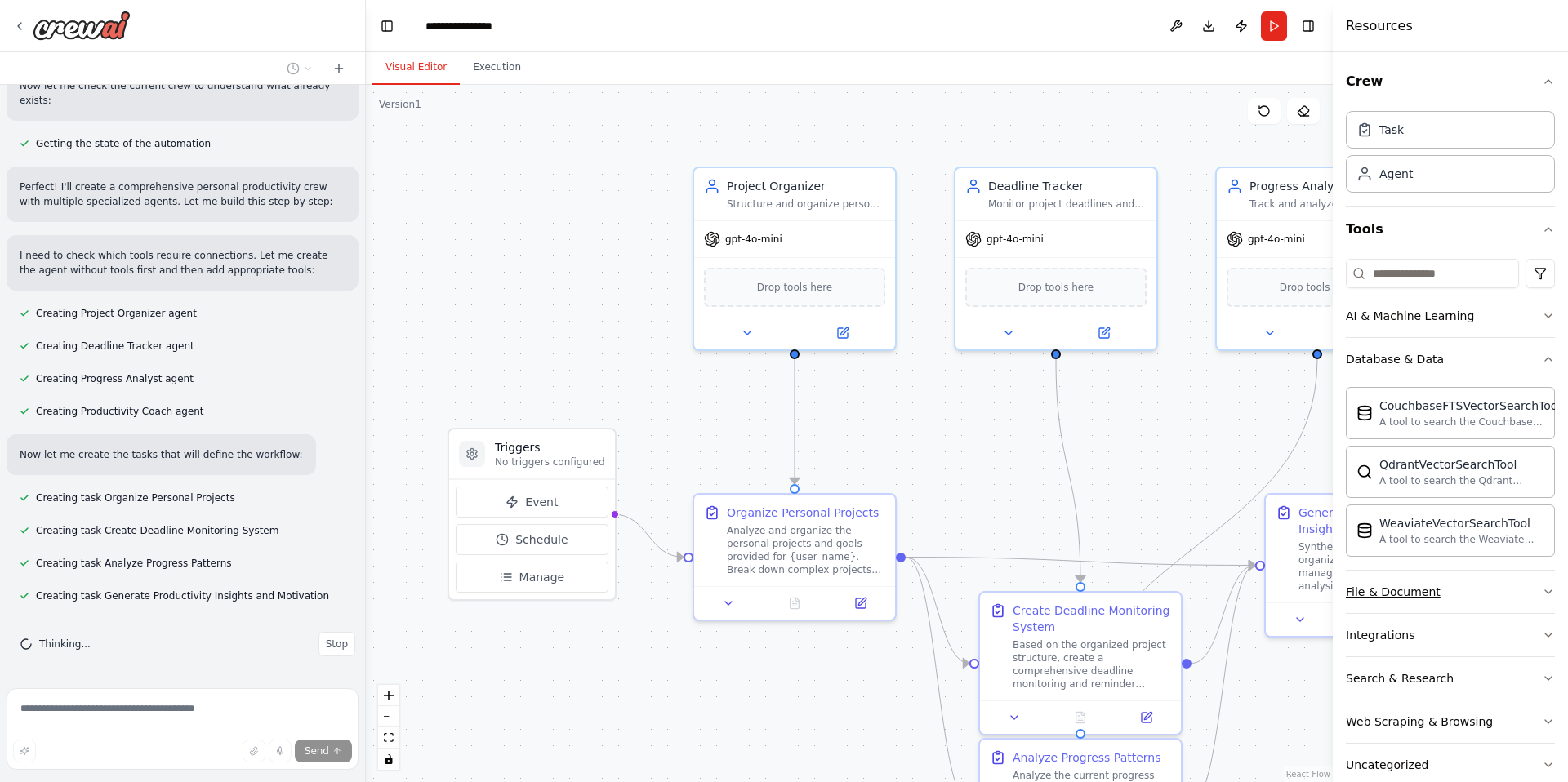
click at [1545, 590] on icon "button" at bounding box center [1548, 591] width 7 height 3
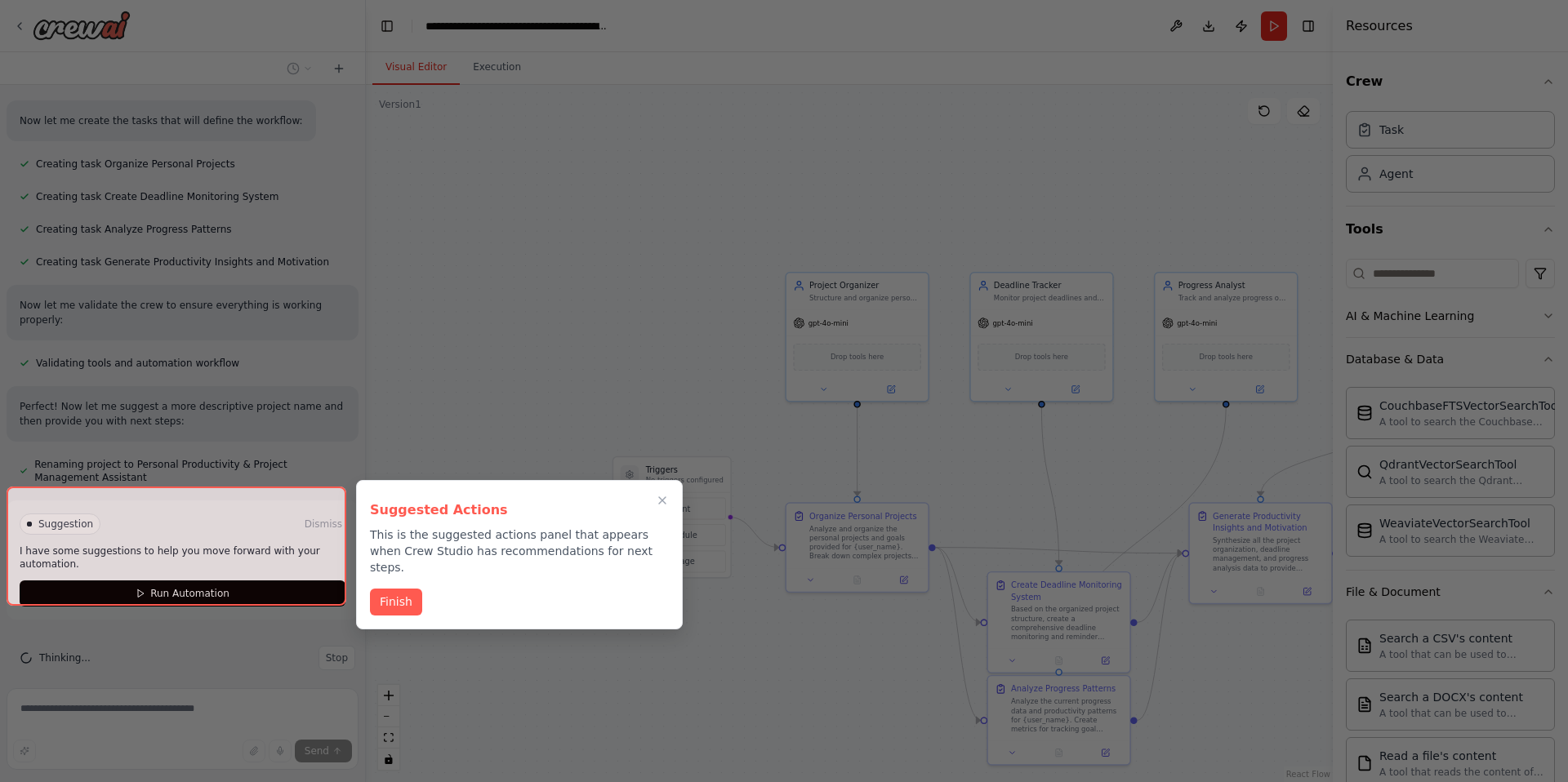
scroll to position [782, 0]
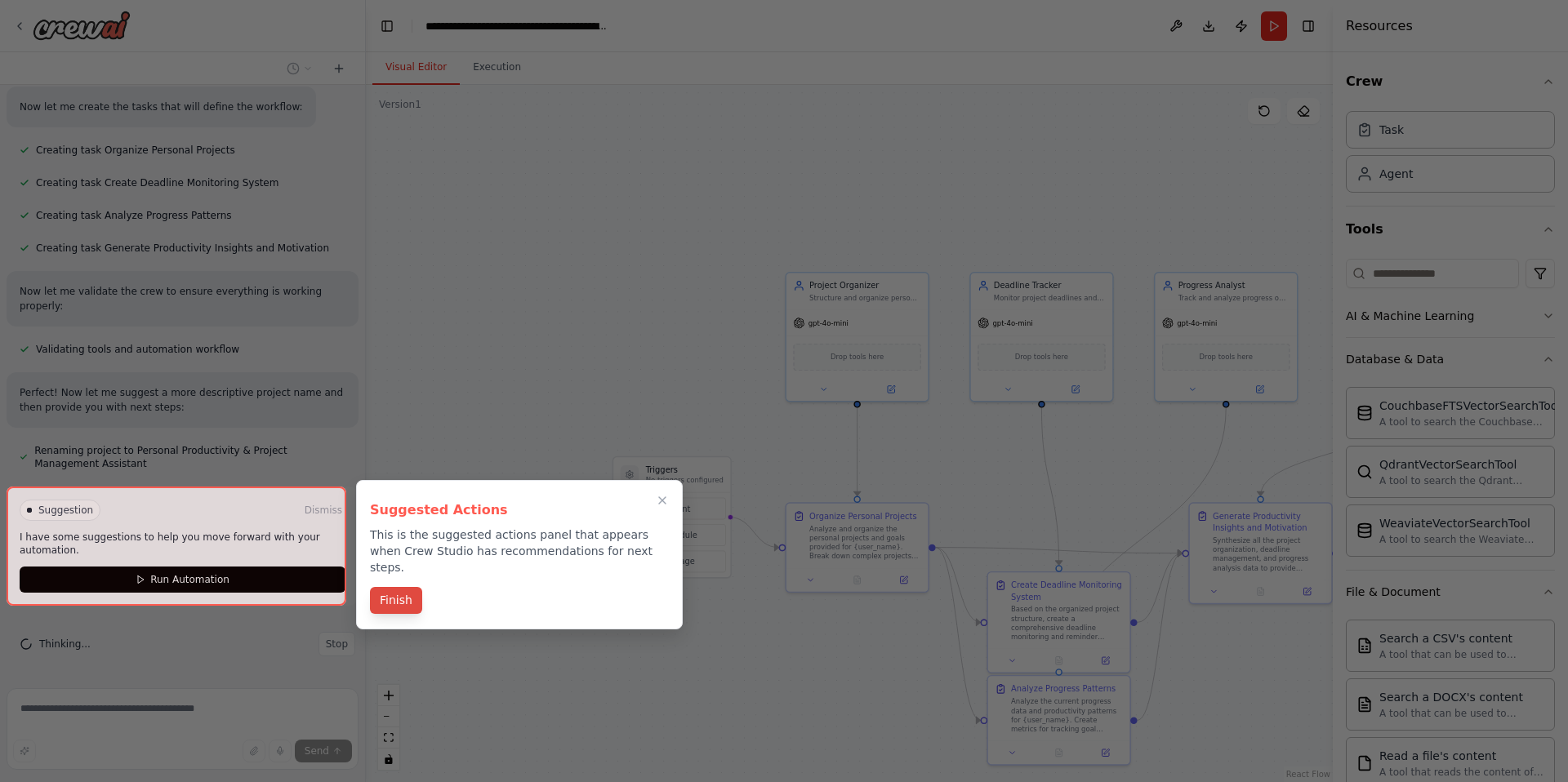
click at [396, 587] on button "Finish" at bounding box center [396, 600] width 52 height 27
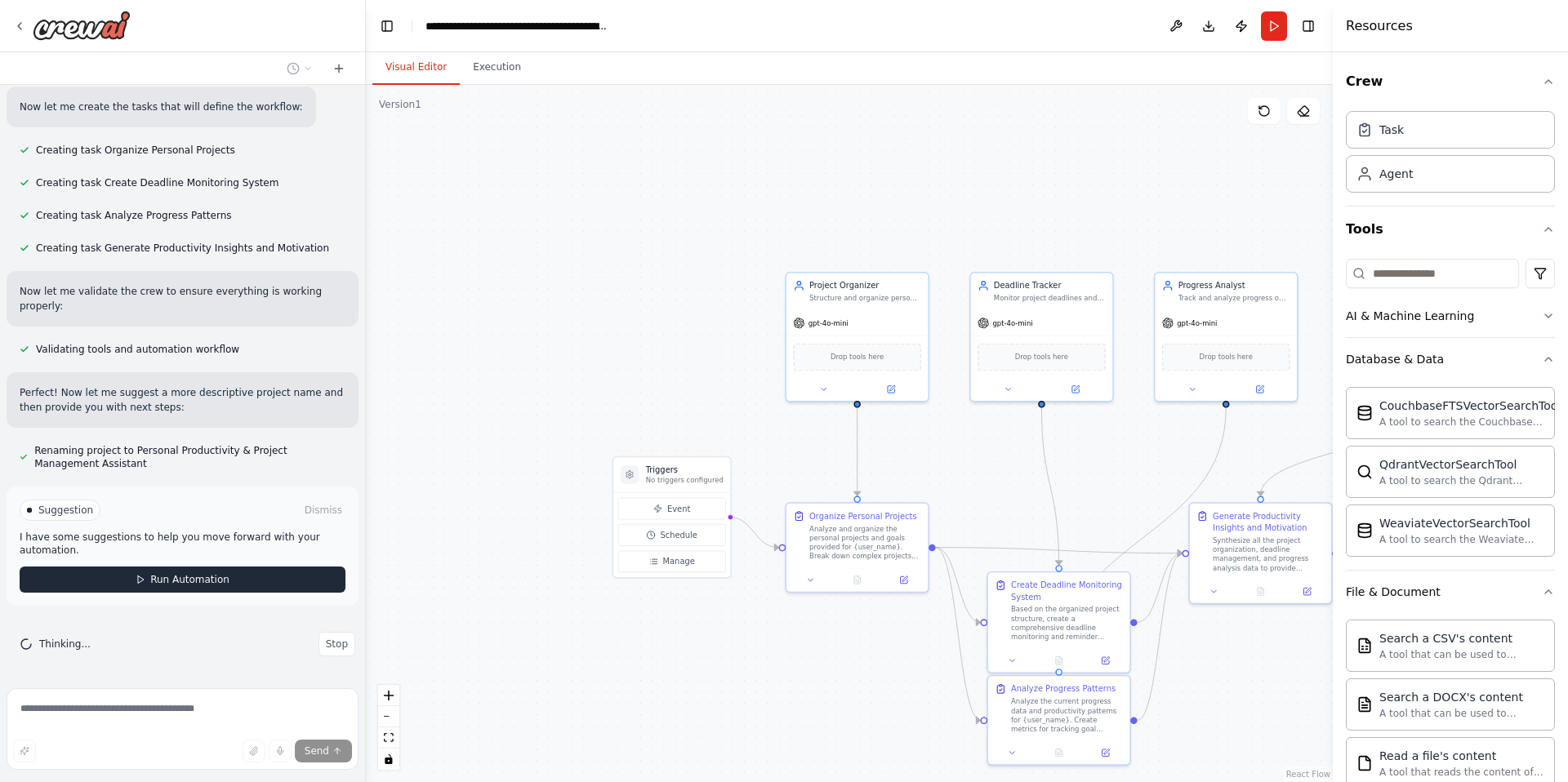
click at [252, 575] on button "Run Automation" at bounding box center [183, 580] width 326 height 27
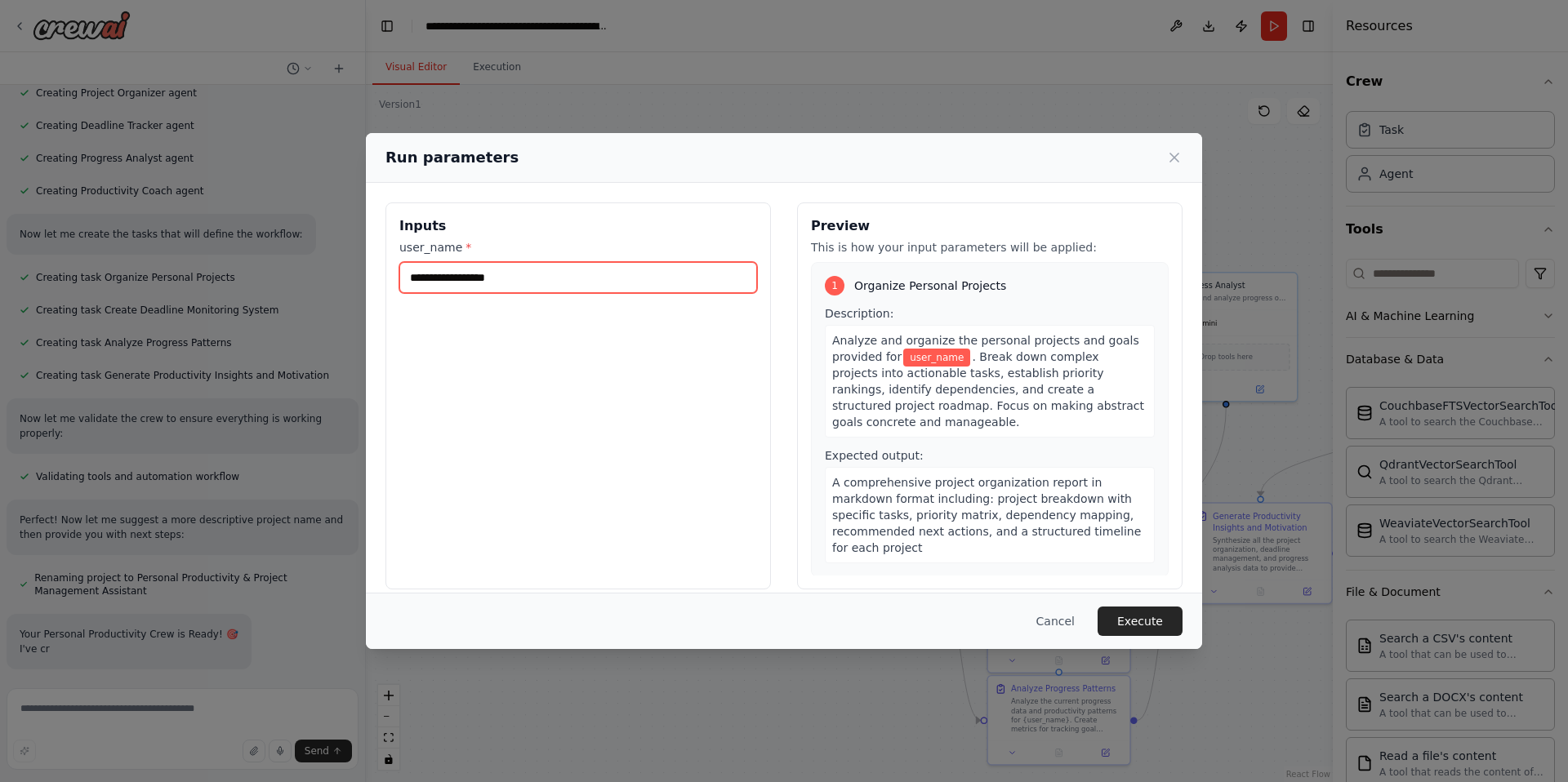
click at [541, 279] on input "user_name *" at bounding box center [578, 278] width 358 height 31
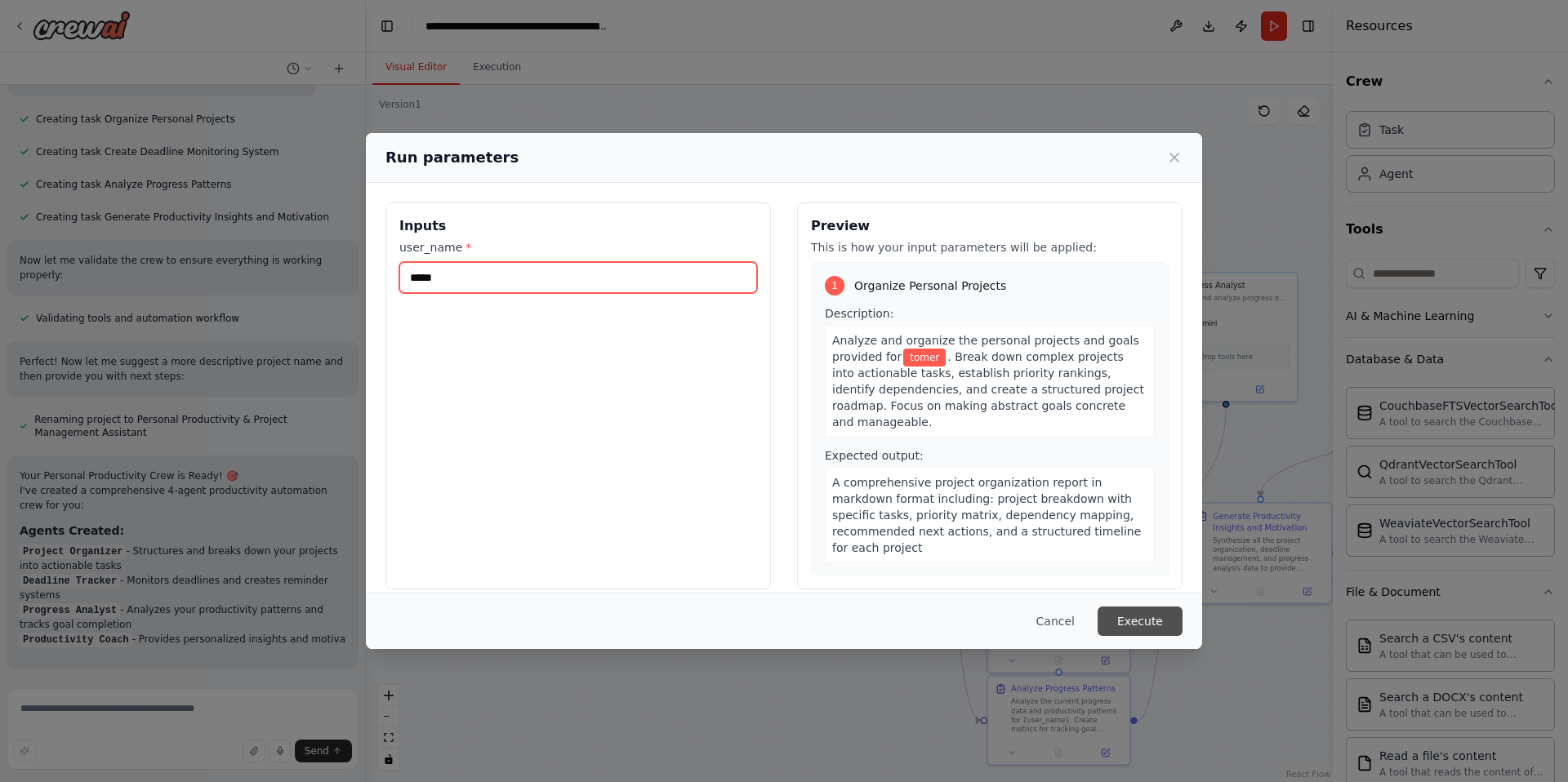
type input "*****"
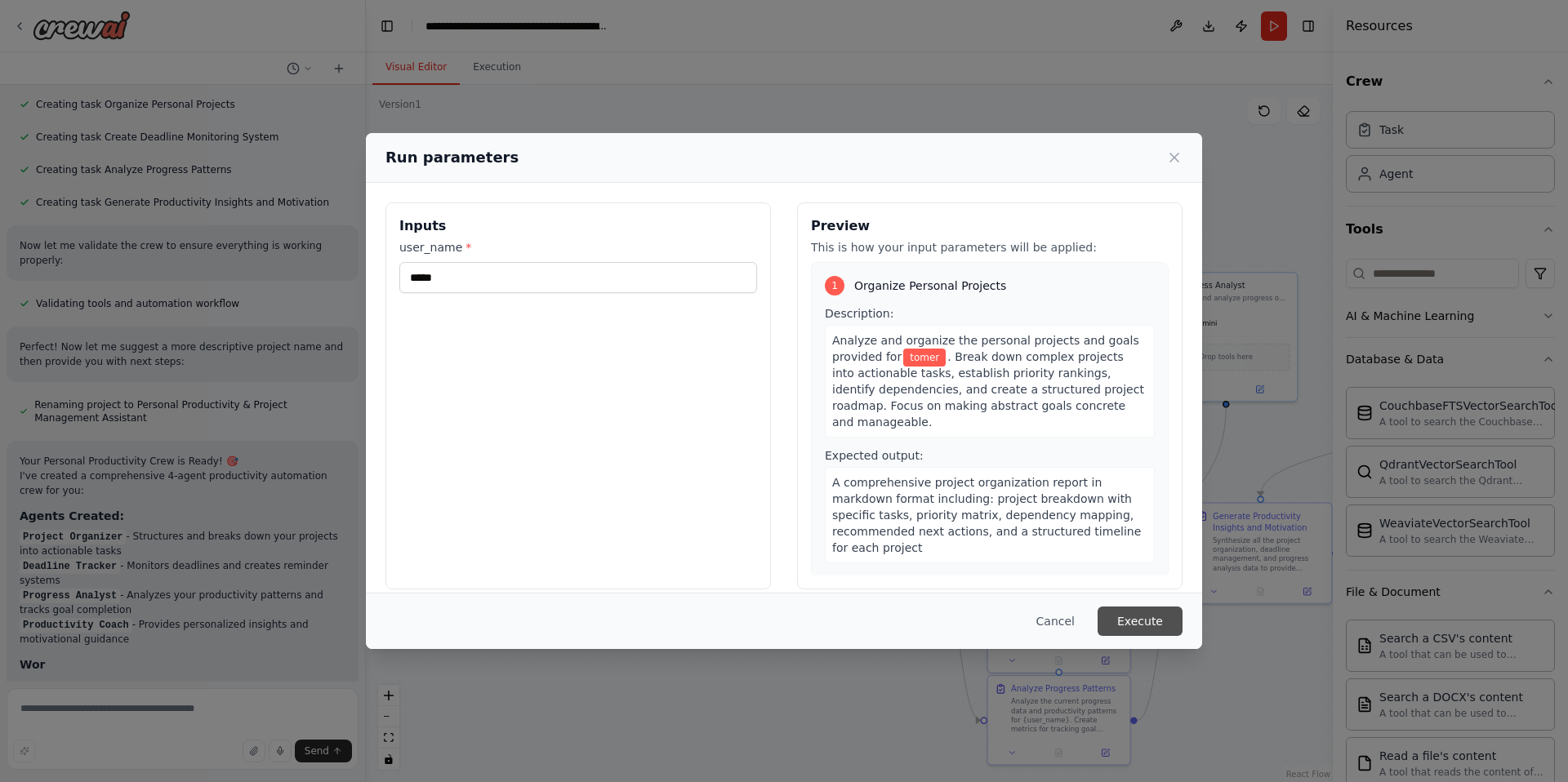
click at [1148, 615] on button "Execute" at bounding box center [1140, 622] width 84 height 29
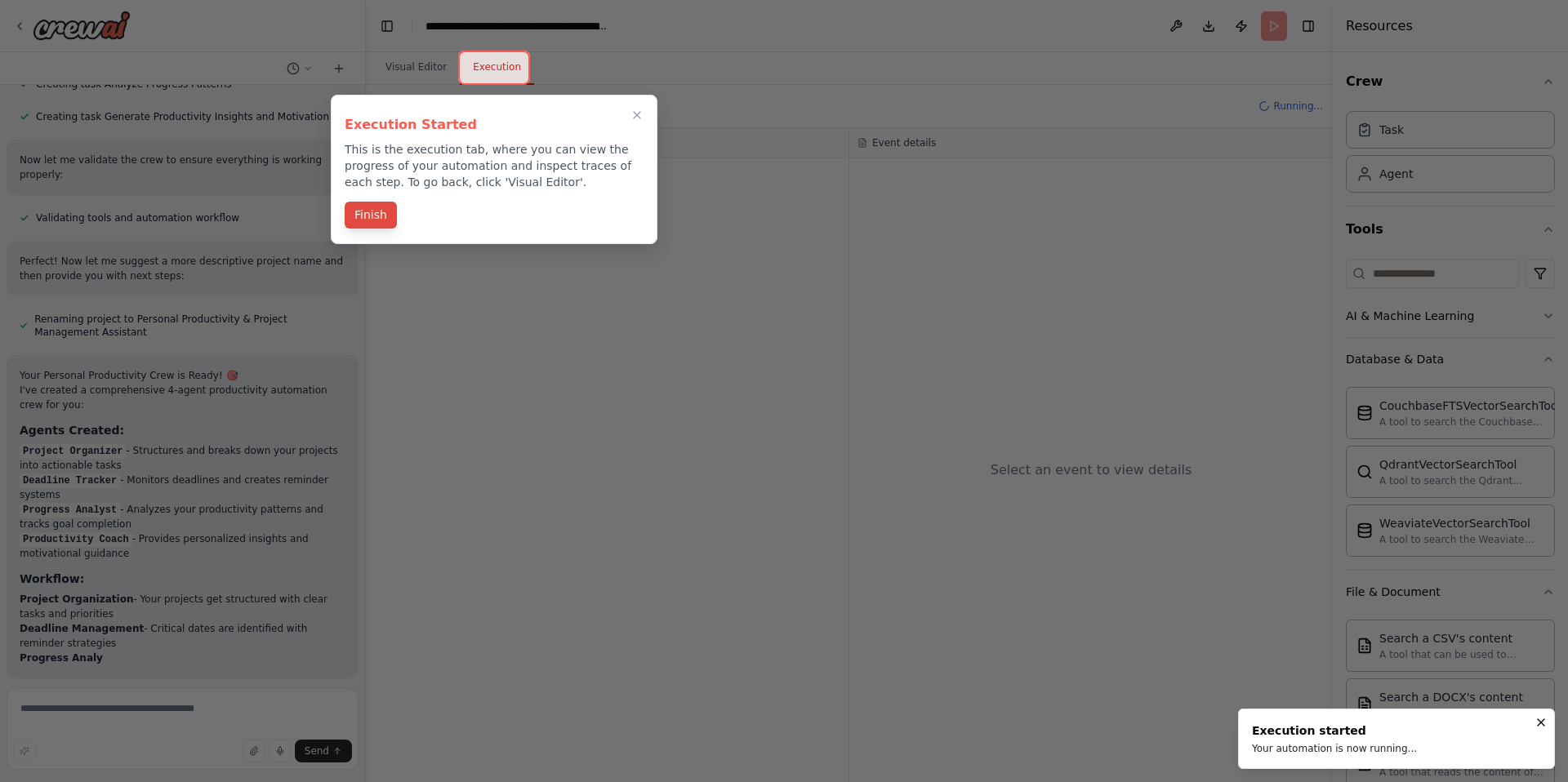
click at [378, 214] on button "Finish" at bounding box center [370, 214] width 52 height 27
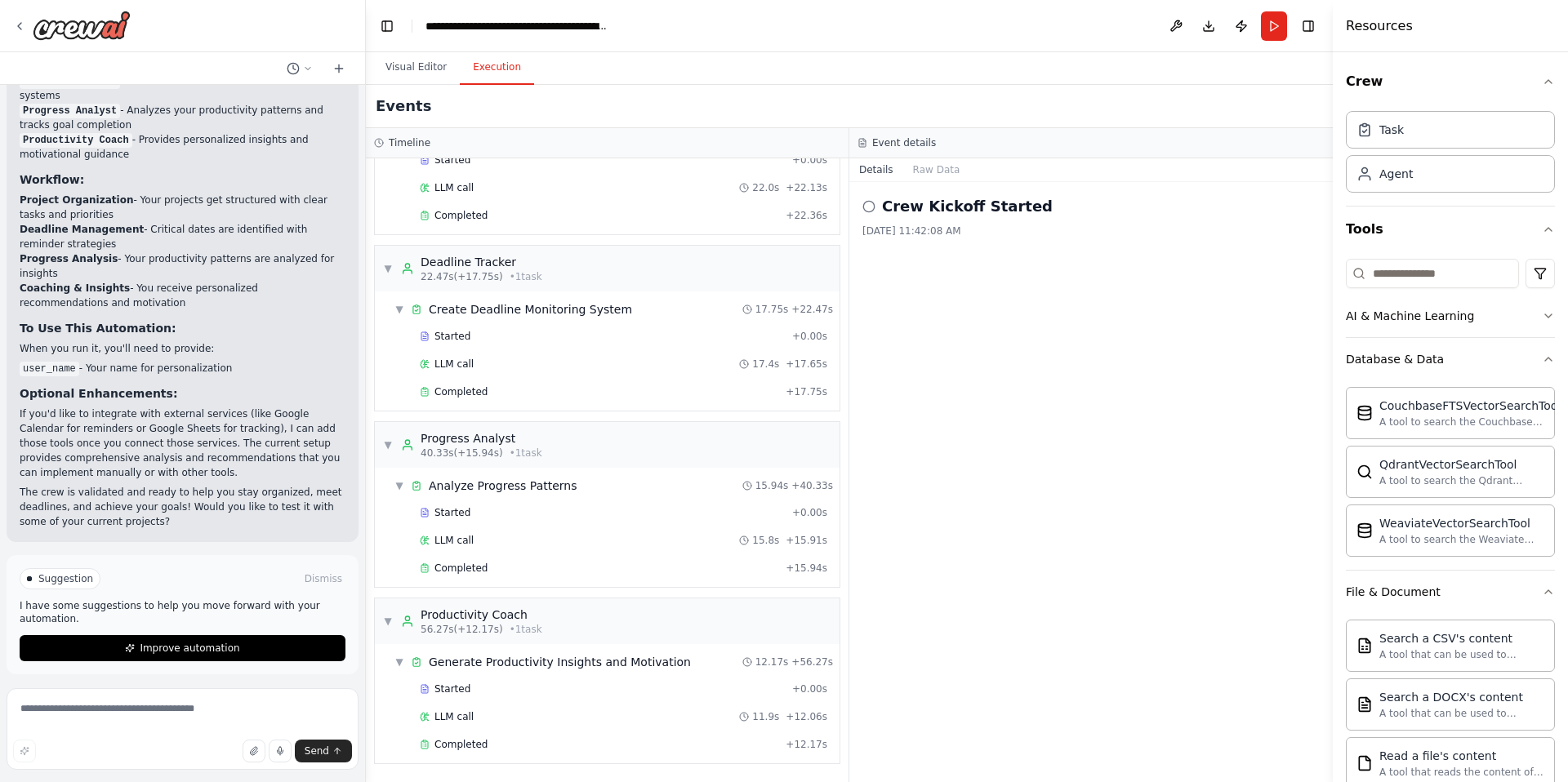
scroll to position [1317, 0]
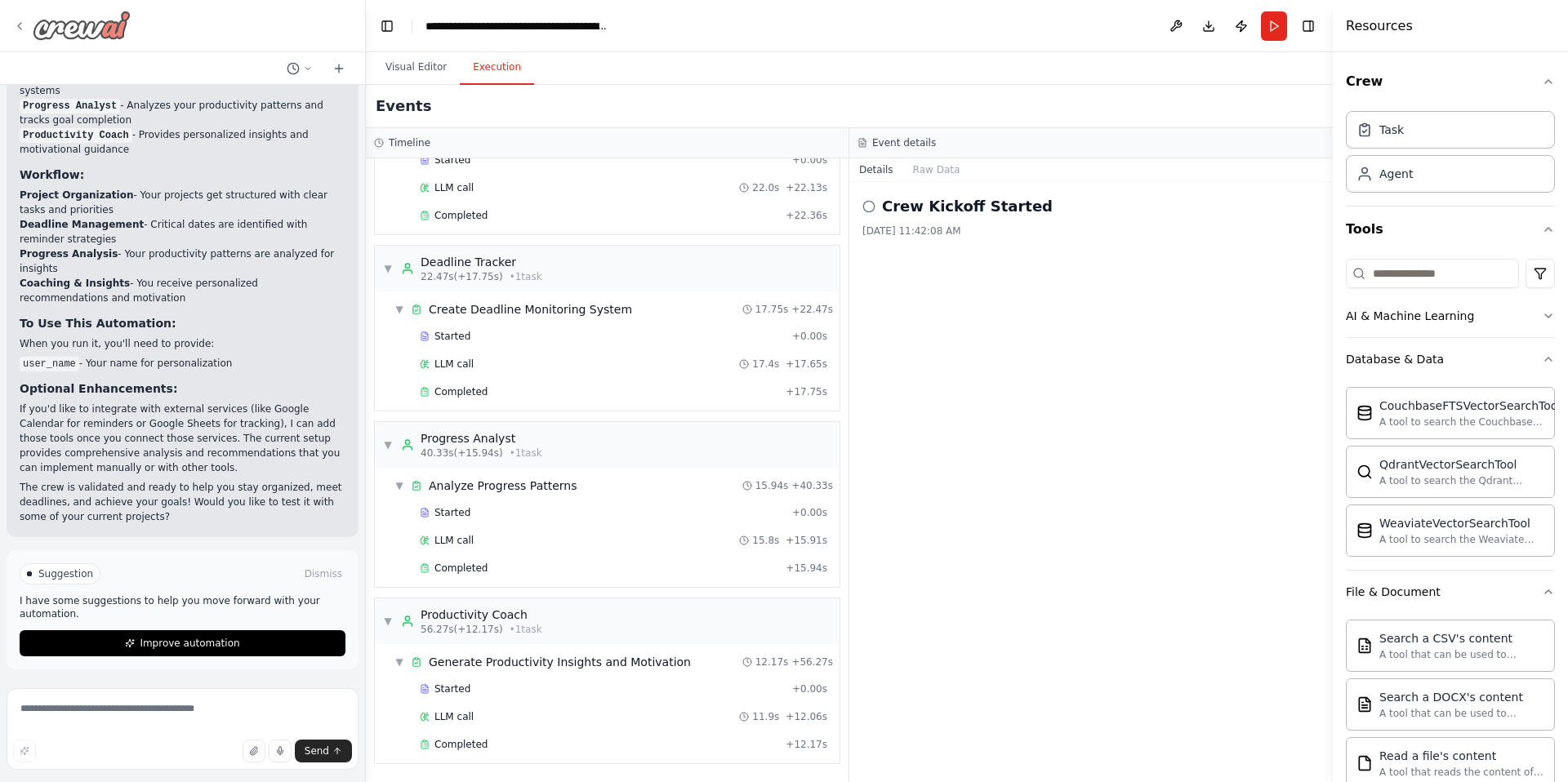
click at [23, 28] on icon at bounding box center [19, 26] width 13 height 13
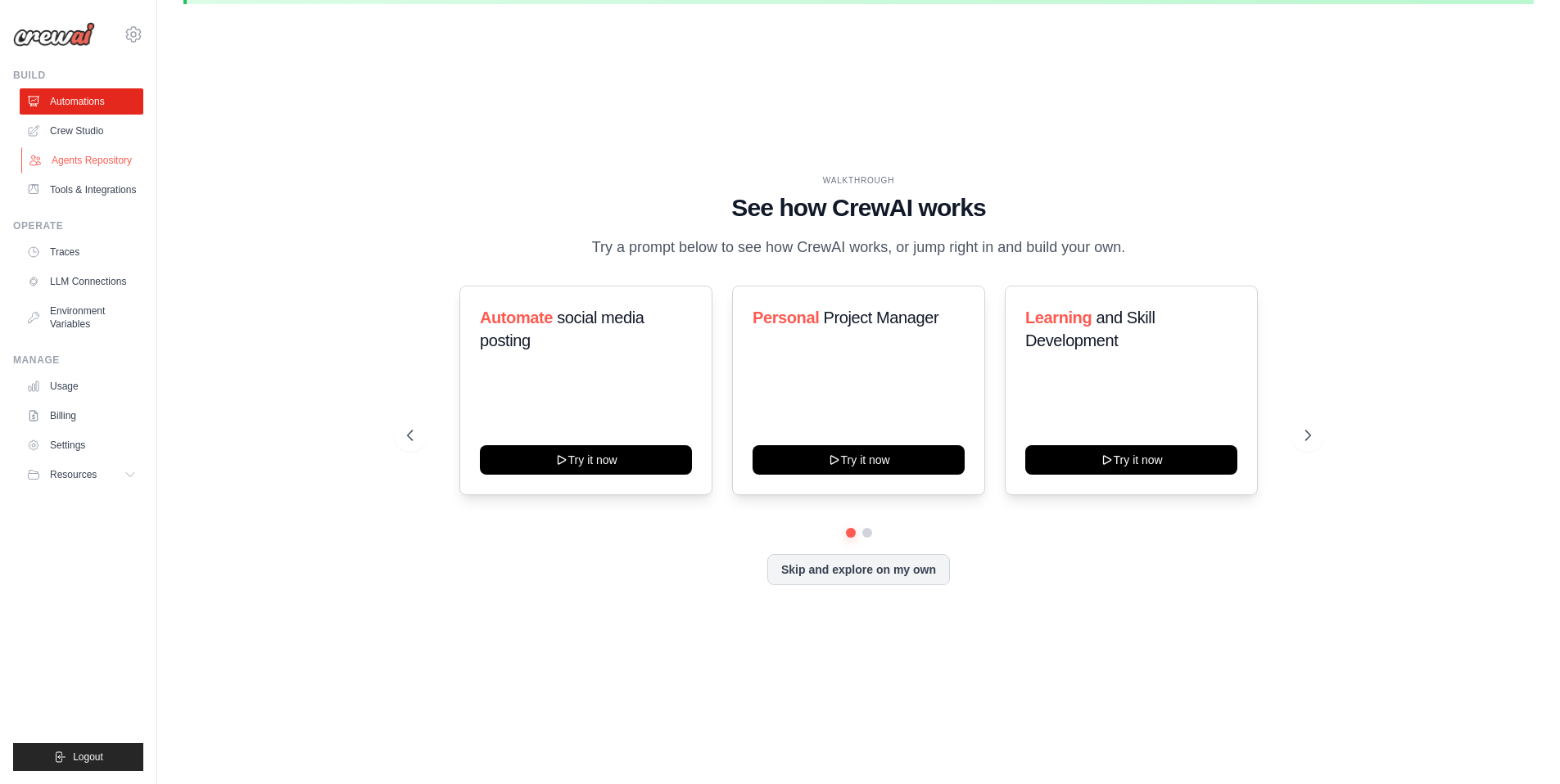
click at [79, 162] on link "Agents Repository" at bounding box center [84, 161] width 124 height 27
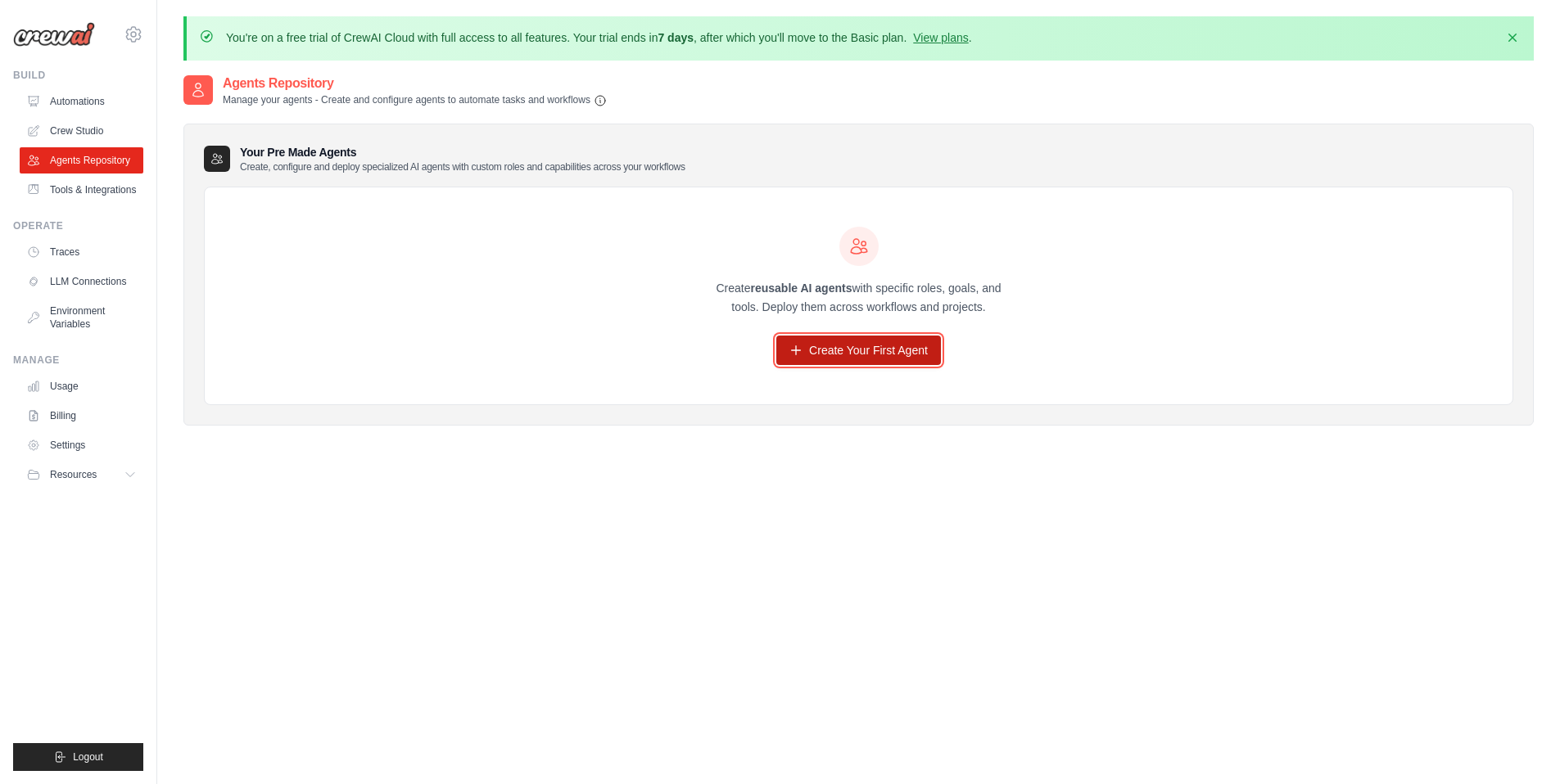
click at [895, 351] on link "Create Your First Agent" at bounding box center [858, 351] width 165 height 30
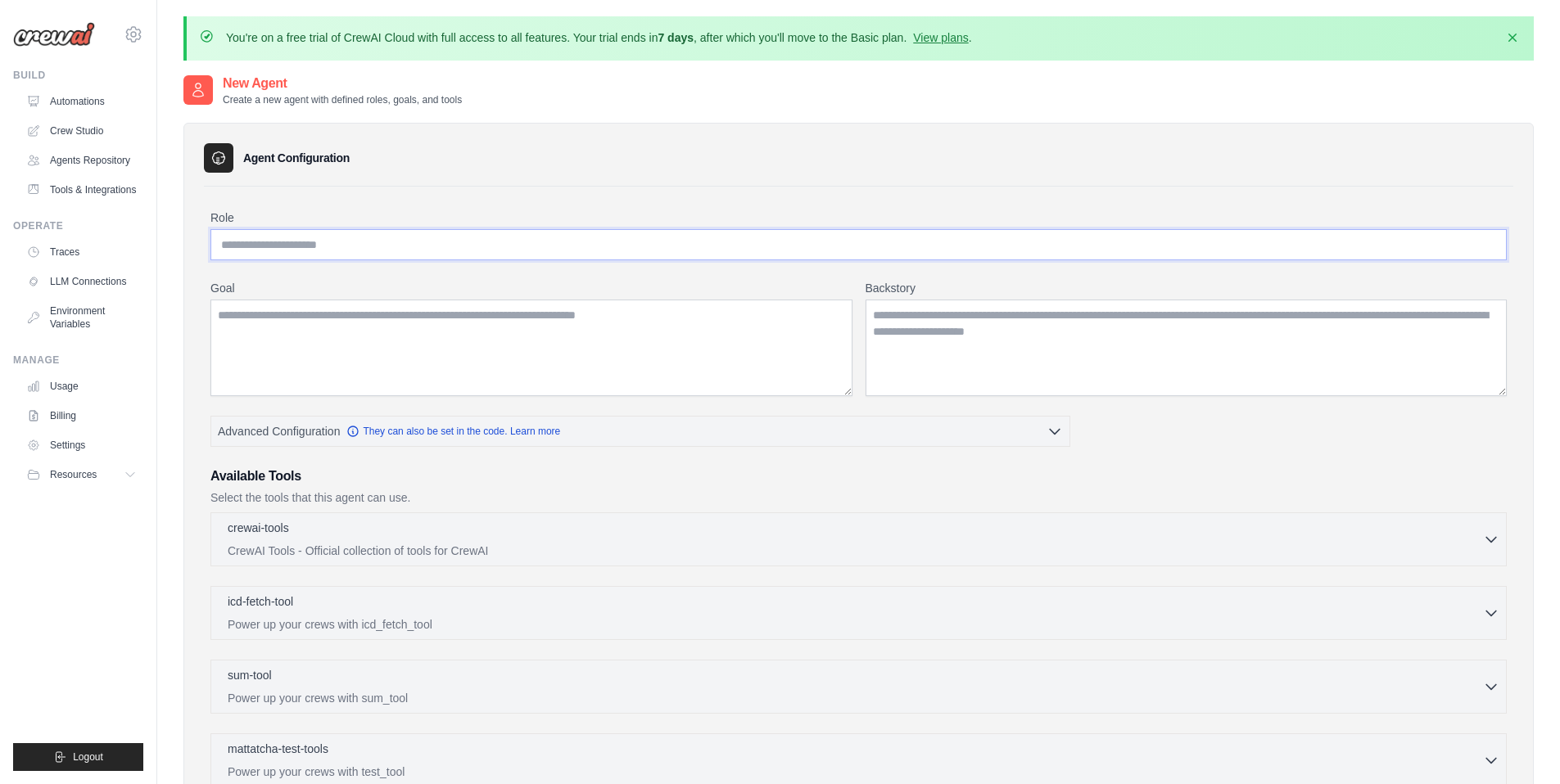
click at [283, 247] on input "Role" at bounding box center [859, 245] width 1297 height 32
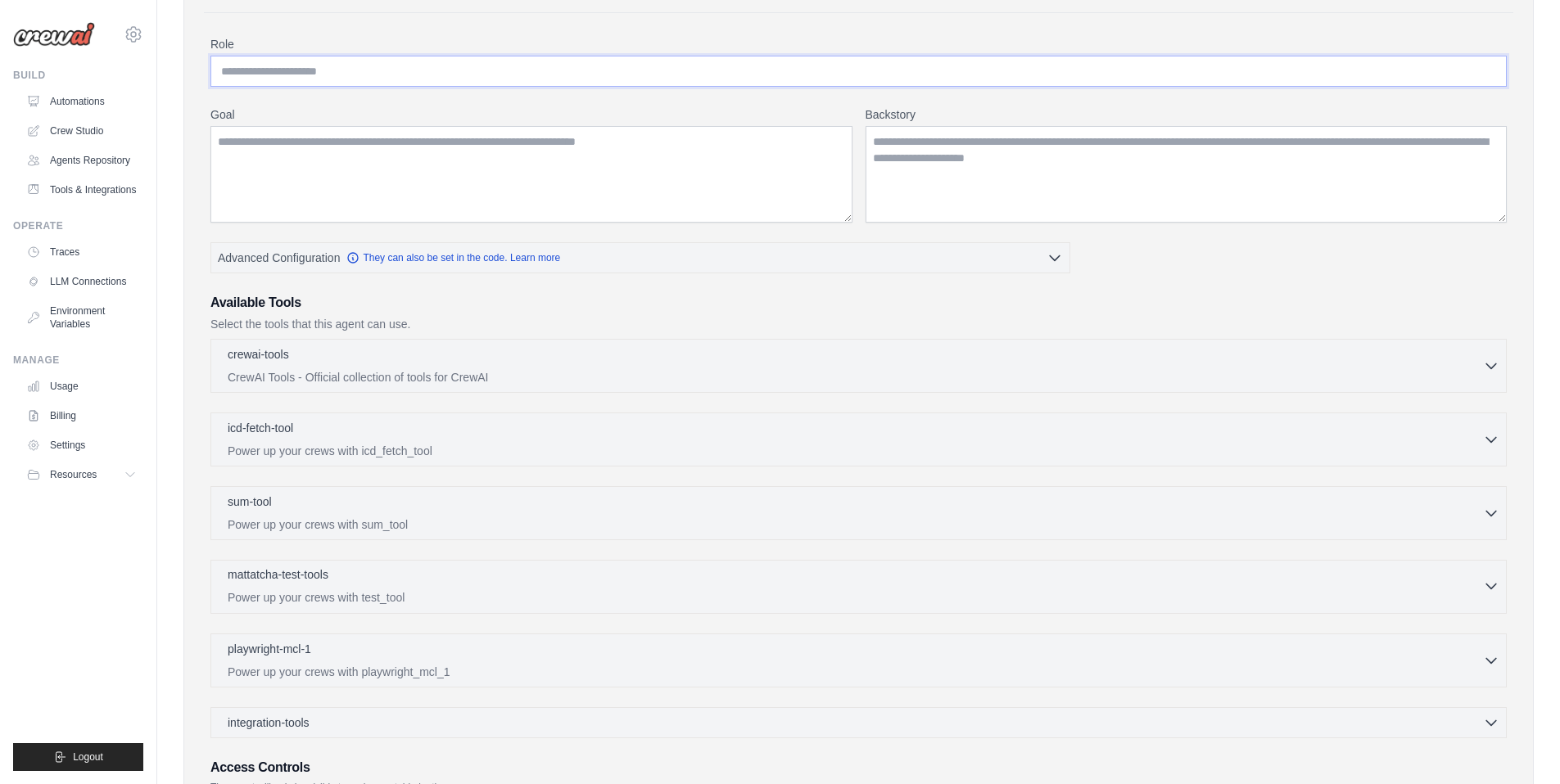
scroll to position [222, 0]
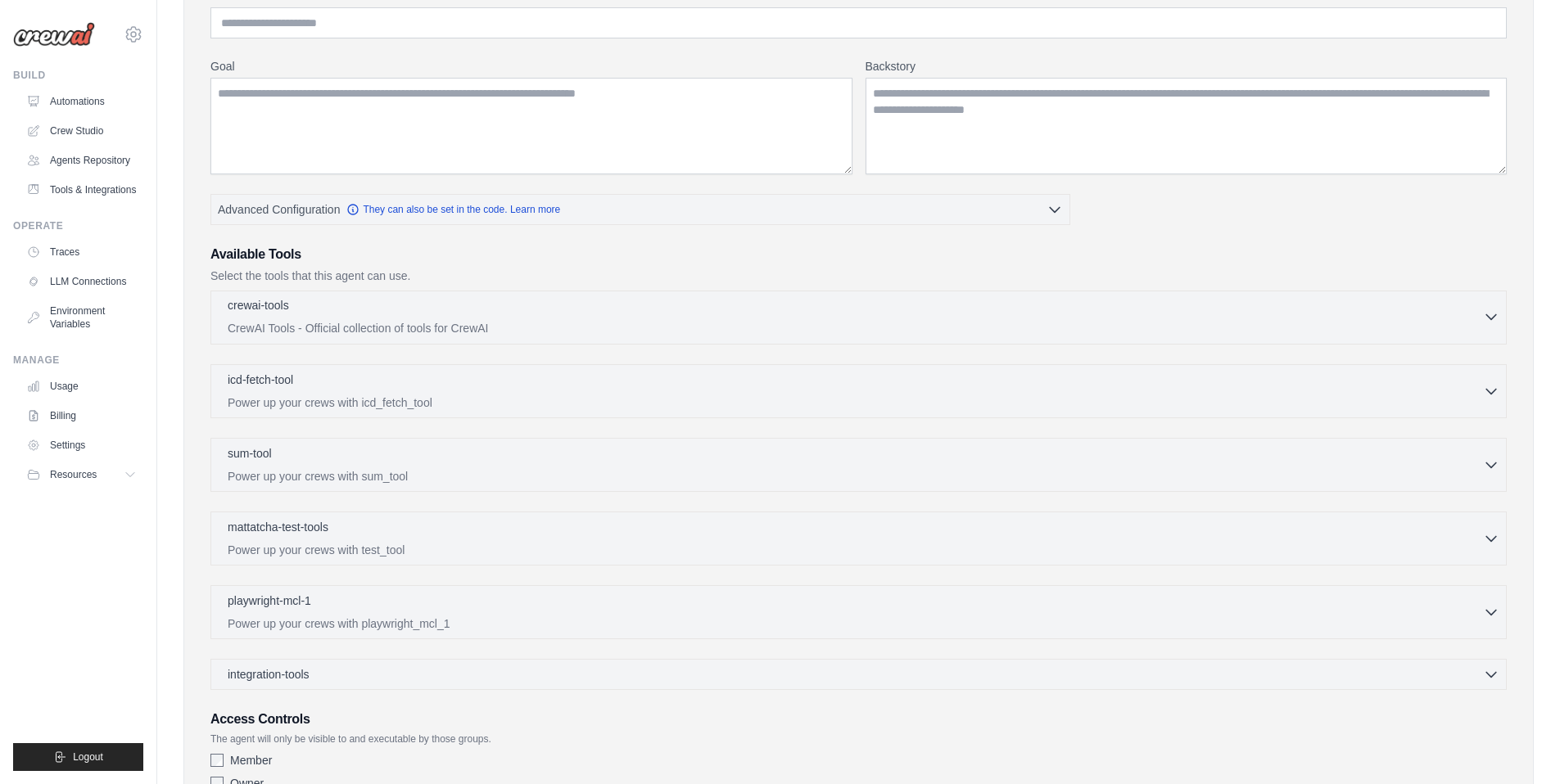
click at [283, 297] on p "crewai-tools" at bounding box center [258, 305] width 61 height 17
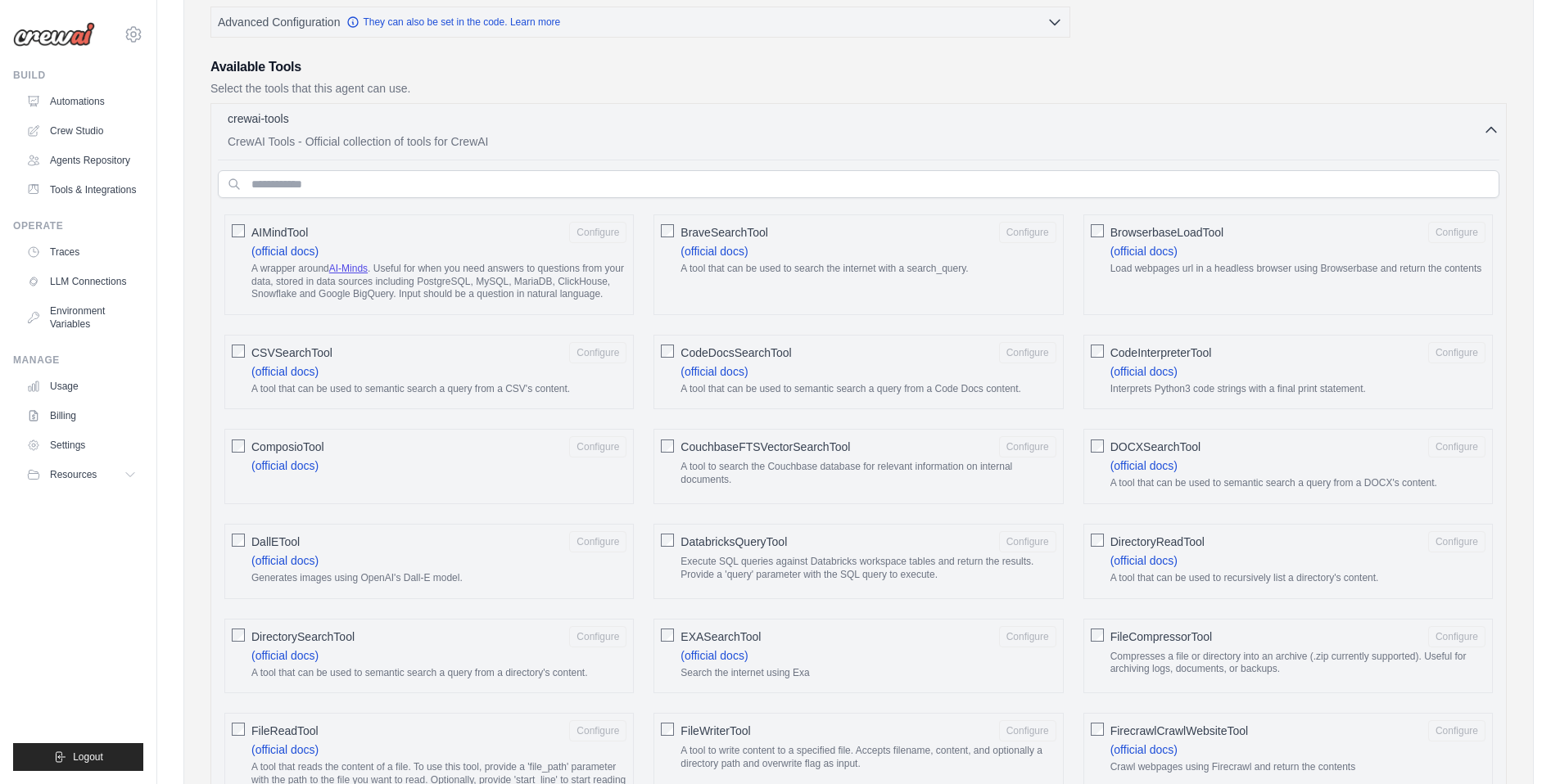
scroll to position [410, 0]
drag, startPoint x: 250, startPoint y: 390, endPoint x: 570, endPoint y: 392, distance: 320.0
click at [570, 392] on p "A tool that can be used to semantic search a query from a CSV's content." at bounding box center [439, 388] width 375 height 13
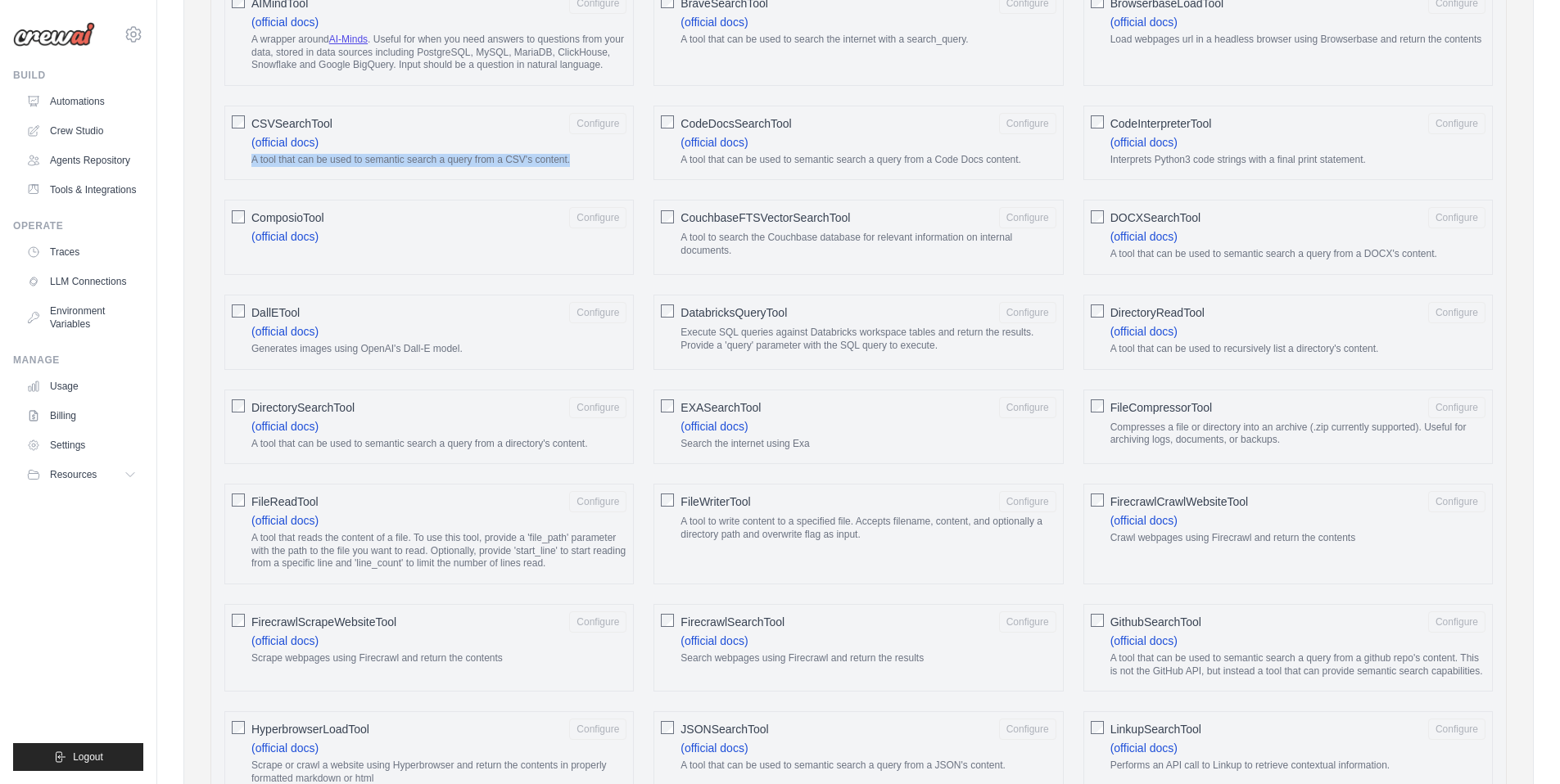
scroll to position [639, 0]
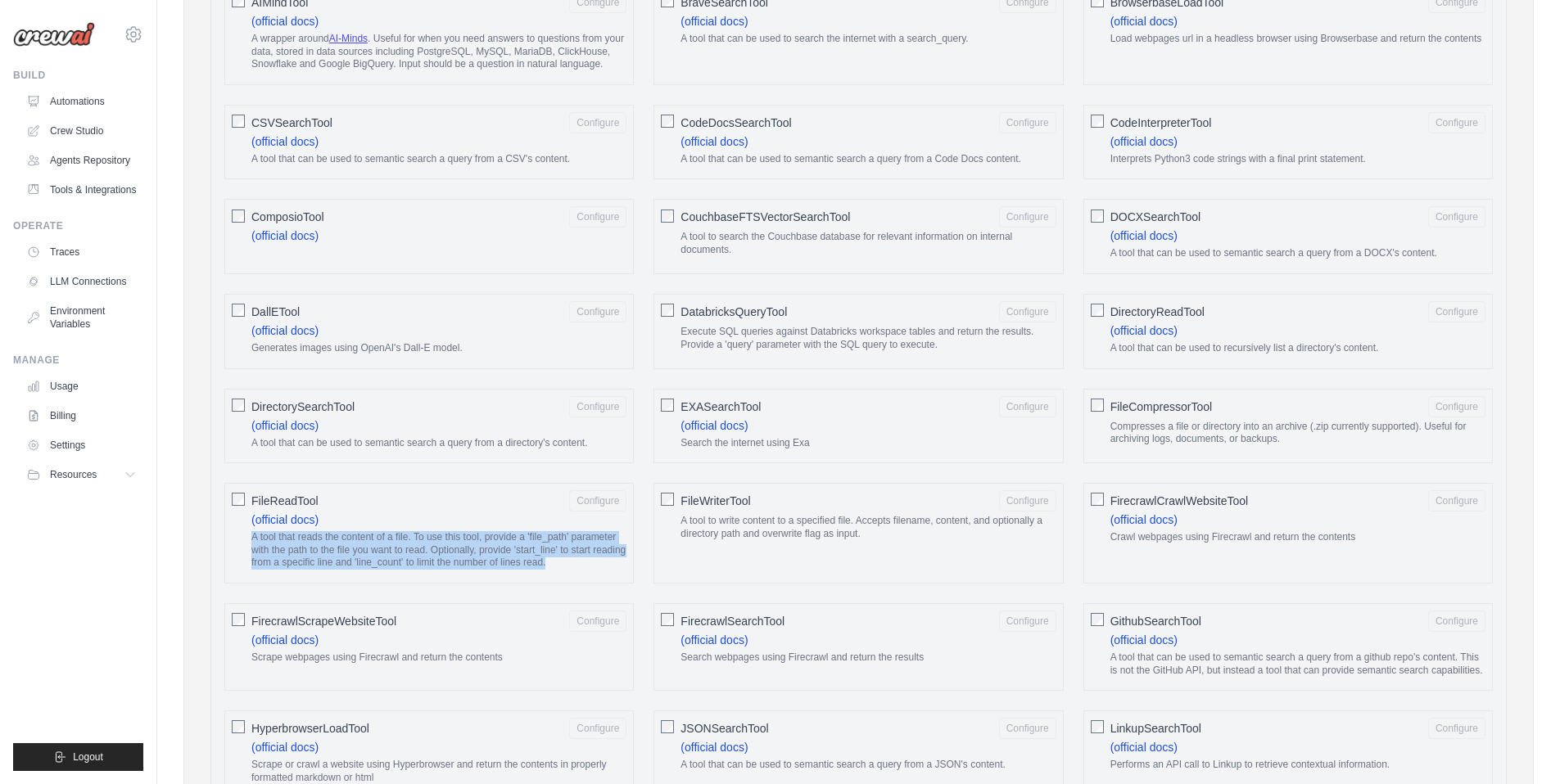
drag, startPoint x: 249, startPoint y: 534, endPoint x: 541, endPoint y: 579, distance: 295.4
click at [557, 569] on div "FileReadTool Configure (official docs) A tool that reads the content of a file.…" at bounding box center [430, 533] width 410 height 100
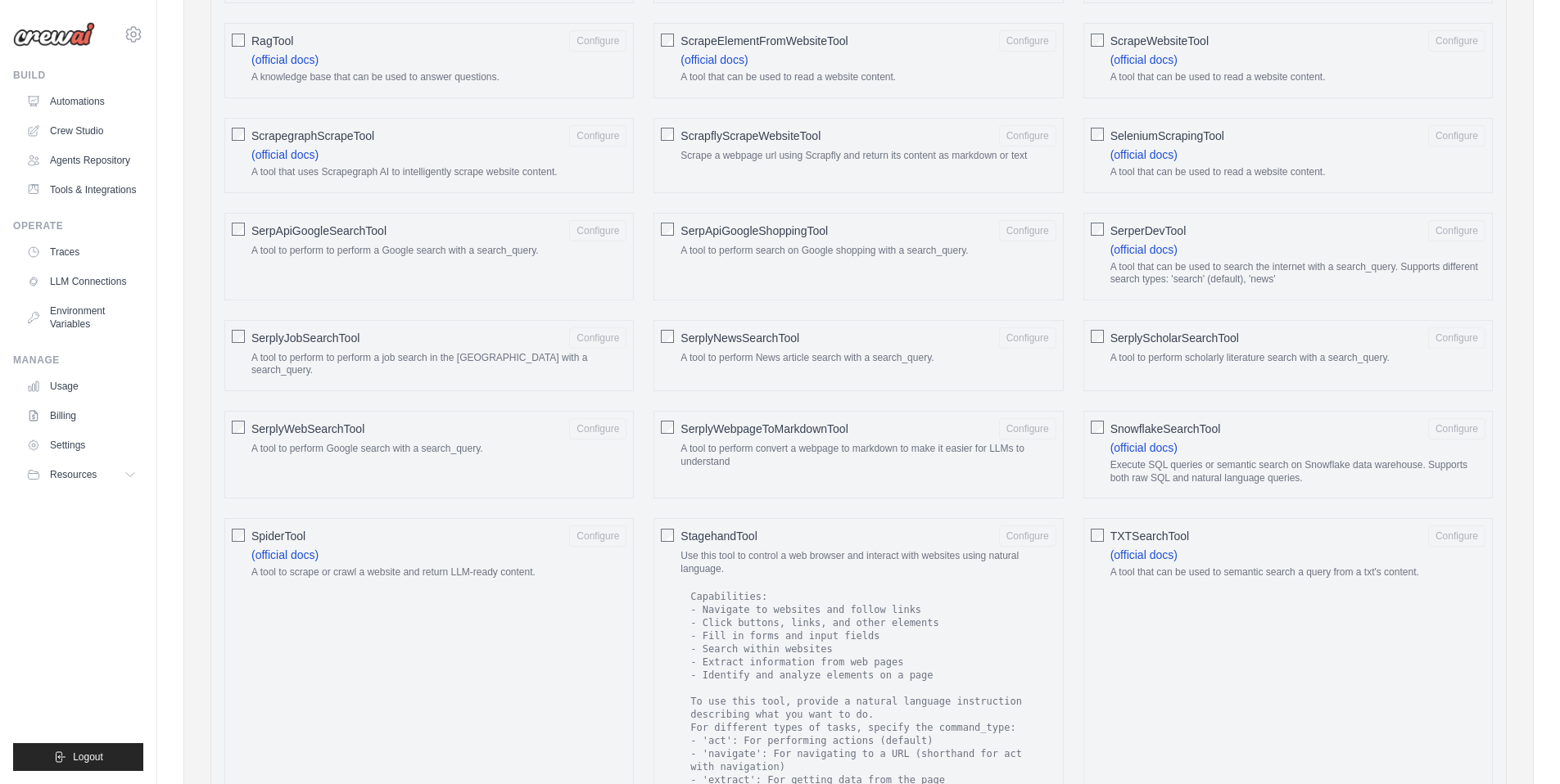
scroll to position [1590, 0]
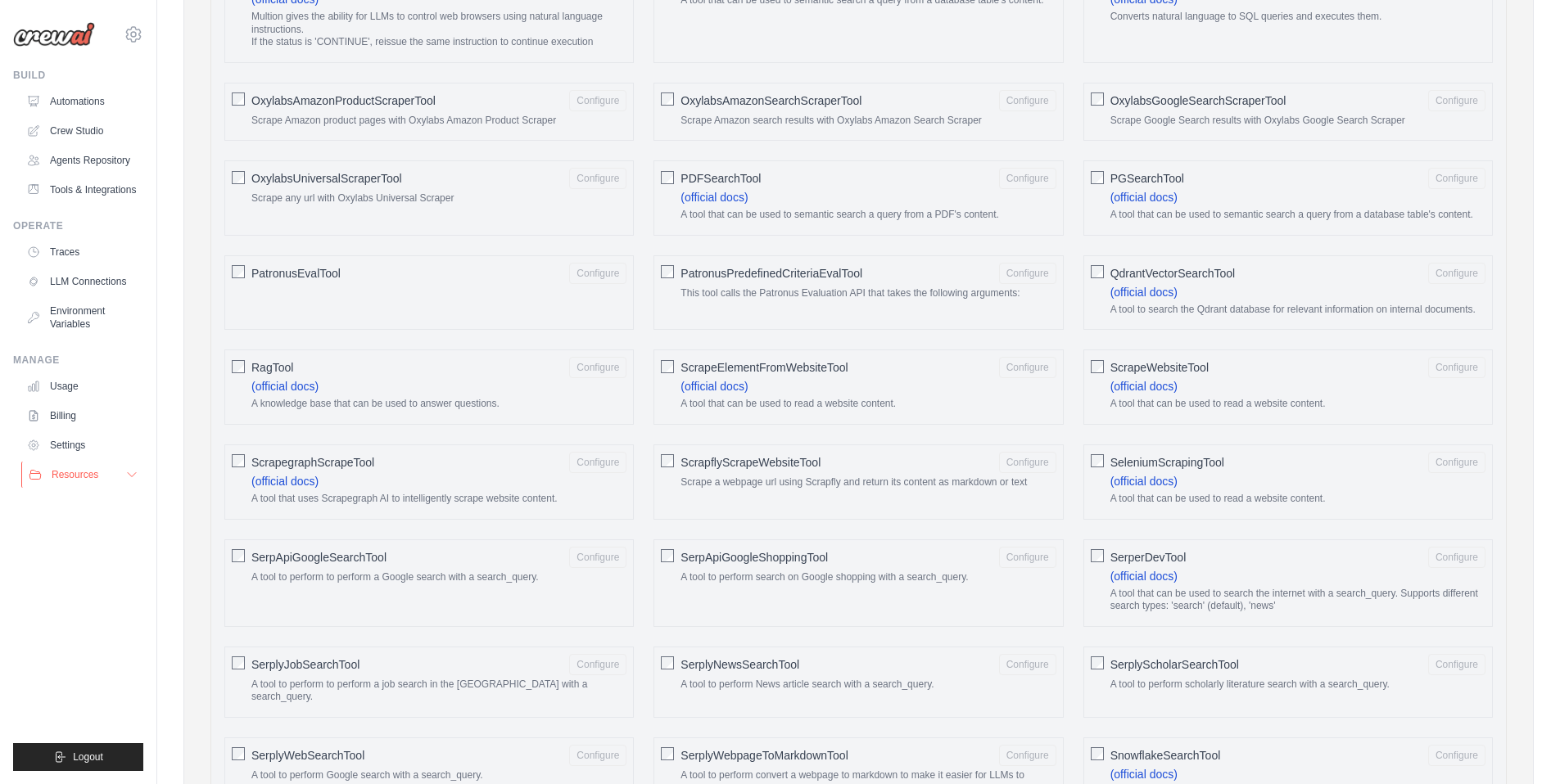
click at [124, 474] on button "Resources" at bounding box center [84, 475] width 124 height 27
click at [83, 499] on span "Documentation" at bounding box center [91, 502] width 66 height 13
